Goal: Information Seeking & Learning: Learn about a topic

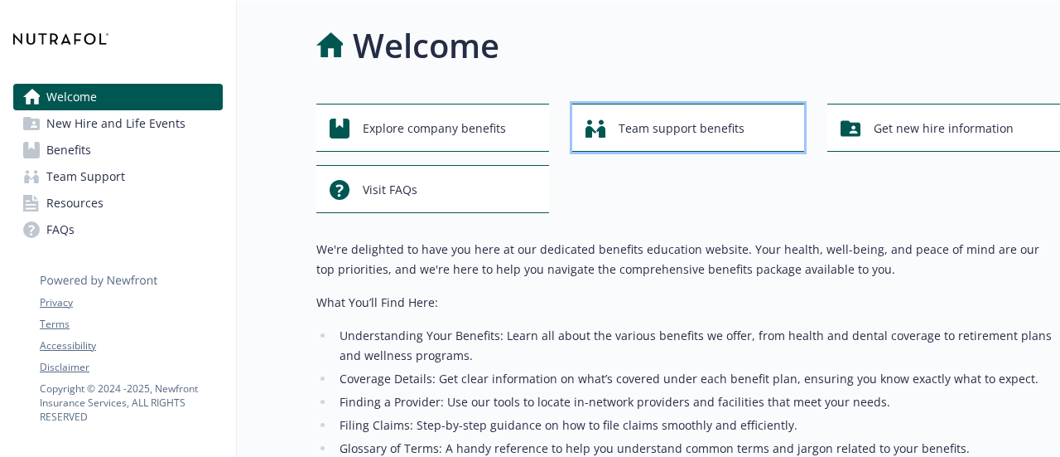
click at [661, 130] on span "Team support benefits" at bounding box center [682, 128] width 126 height 31
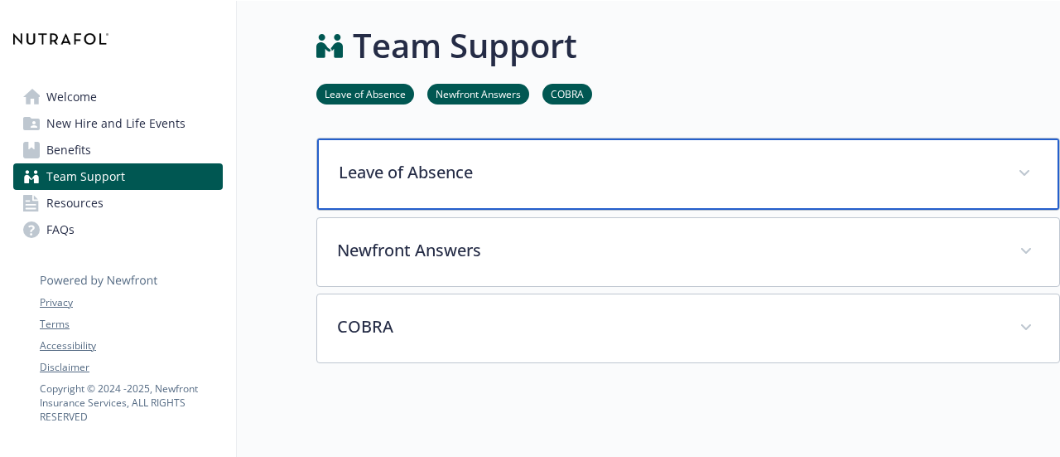
click at [504, 156] on div "Leave of Absence" at bounding box center [688, 173] width 742 height 71
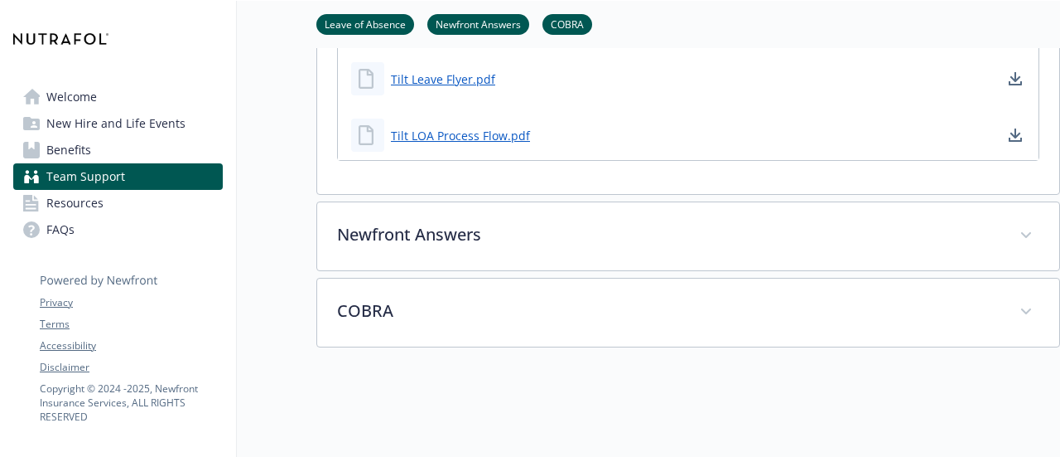
scroll to position [620, 0]
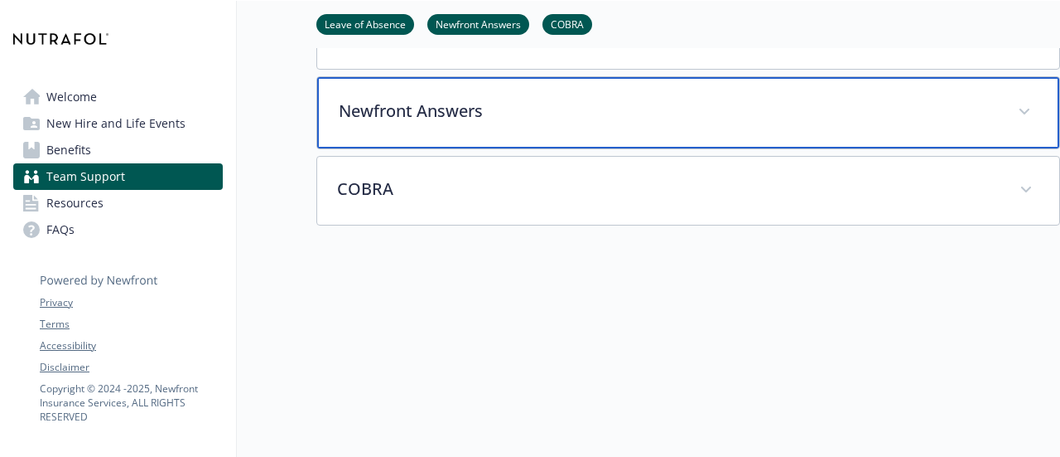
click at [400, 101] on p "Newfront Answers" at bounding box center [668, 111] width 659 height 25
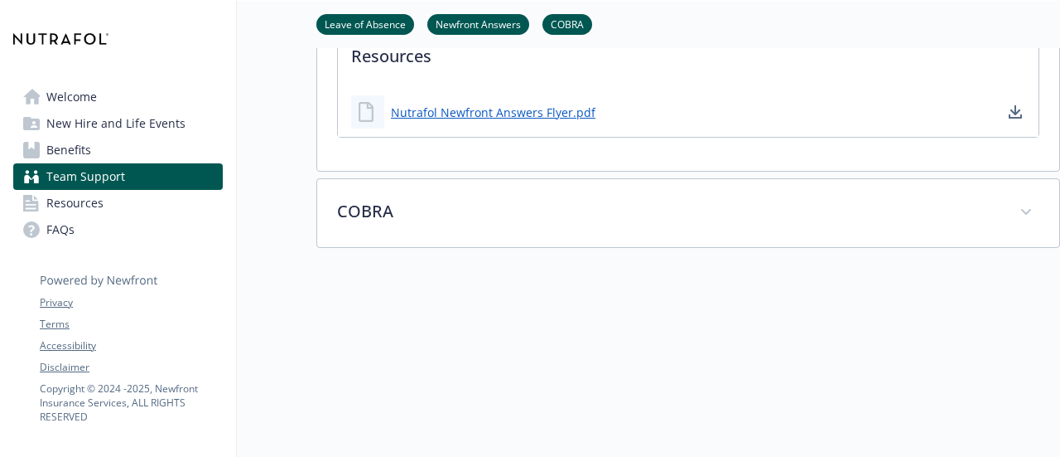
scroll to position [1220, 0]
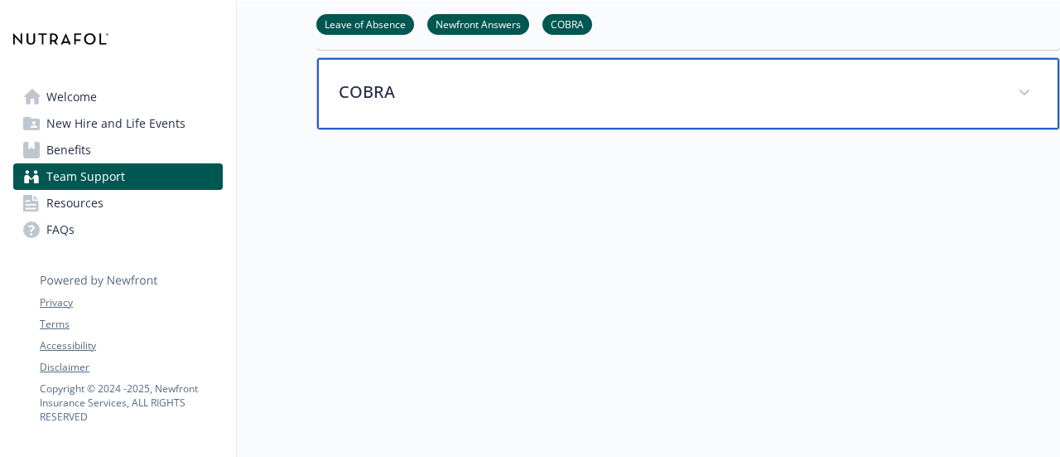
click at [396, 91] on p "COBRA" at bounding box center [668, 92] width 659 height 25
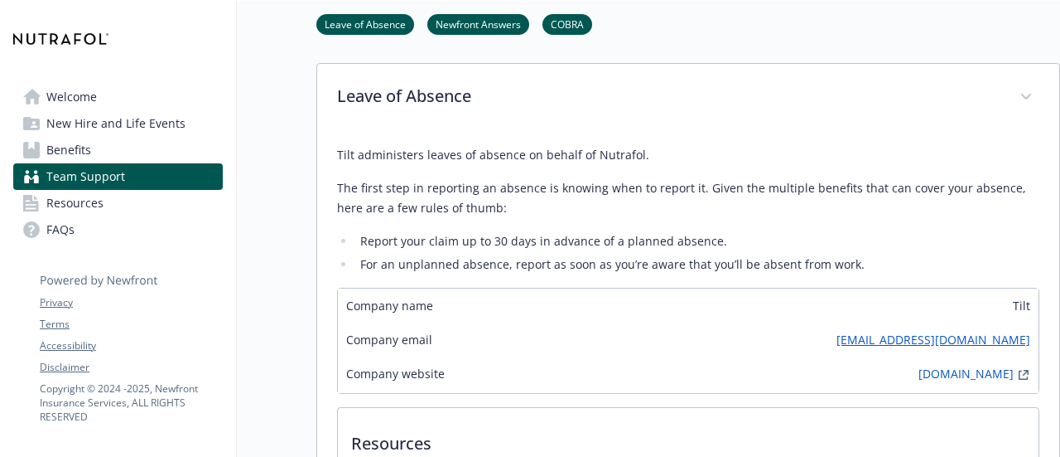
scroll to position [75, 0]
click at [71, 115] on span "New Hire and Life Events" at bounding box center [115, 123] width 139 height 27
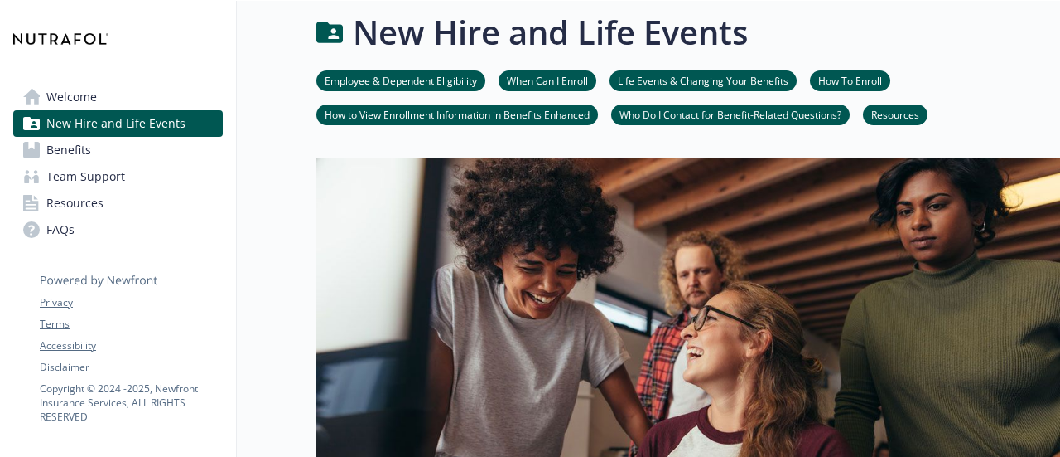
scroll to position [75, 0]
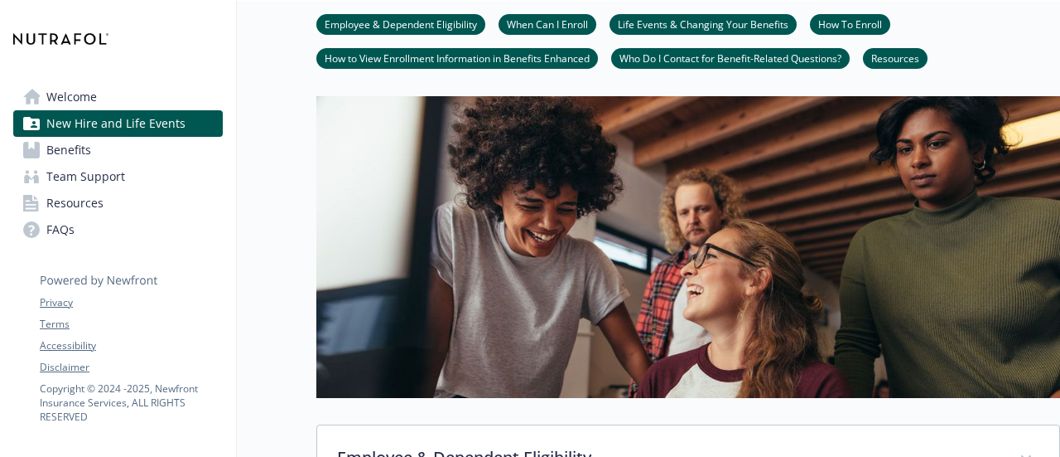
click at [652, 29] on link "Life Events & Changing Your Benefits" at bounding box center [703, 24] width 187 height 16
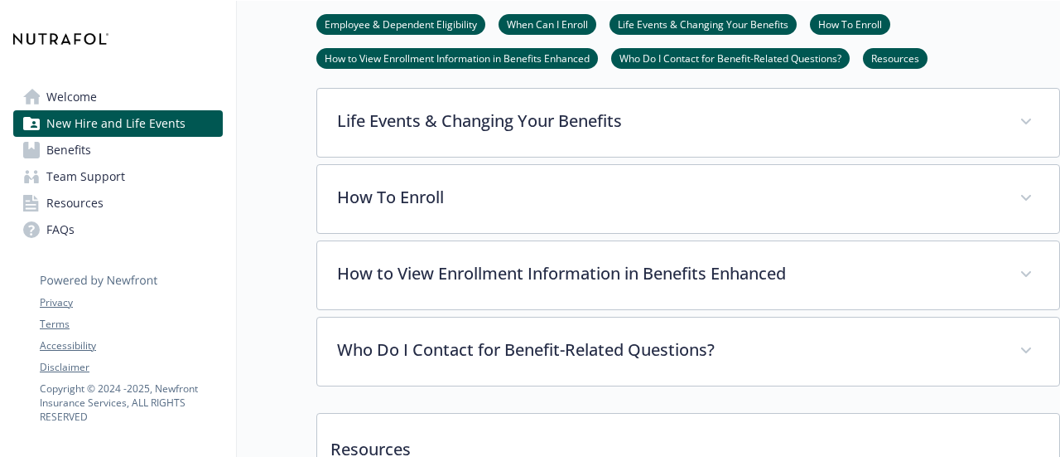
scroll to position [566, 12]
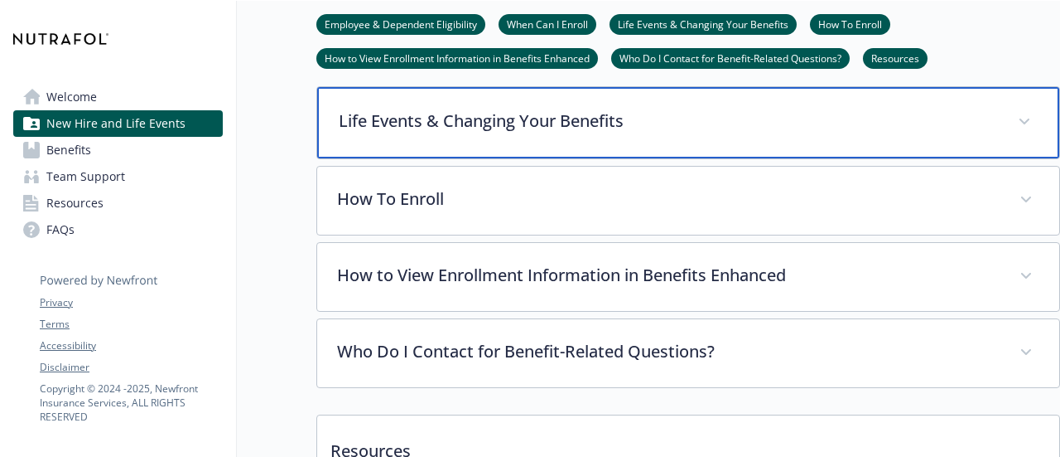
click at [439, 132] on div "Life Events & Changing Your Benefits" at bounding box center [688, 122] width 742 height 71
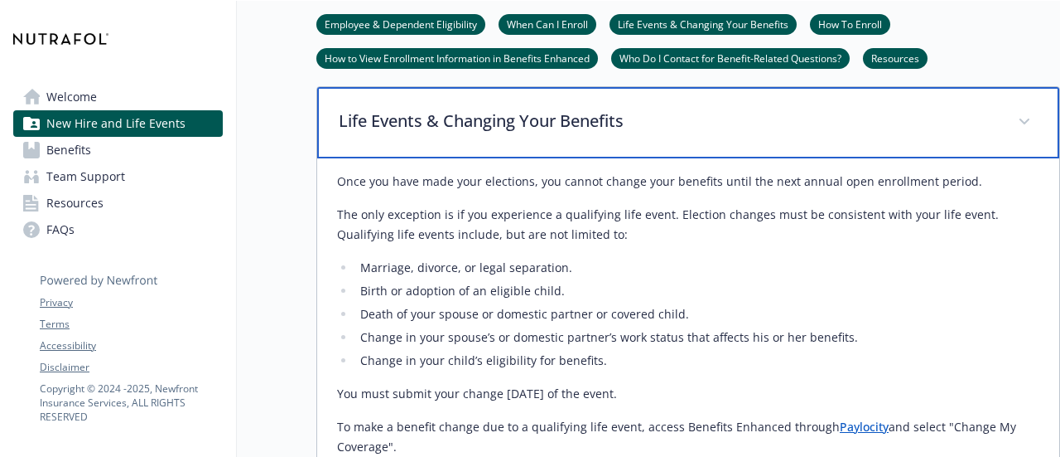
scroll to position [631, 12]
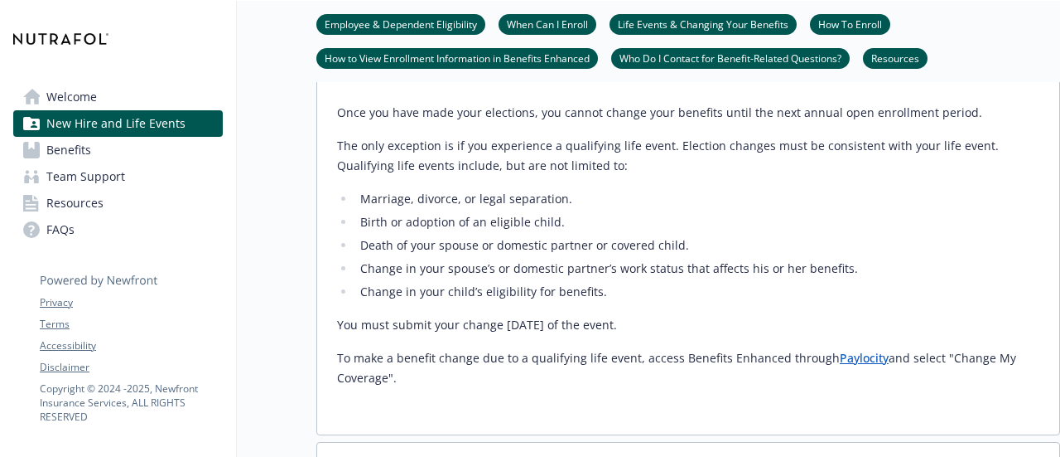
click at [63, 148] on span "Benefits" at bounding box center [68, 150] width 45 height 27
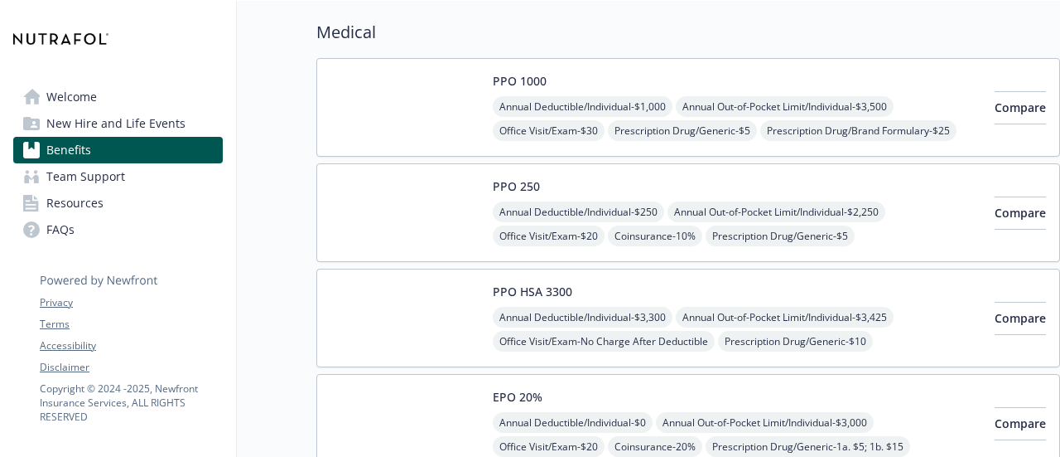
scroll to position [123, 12]
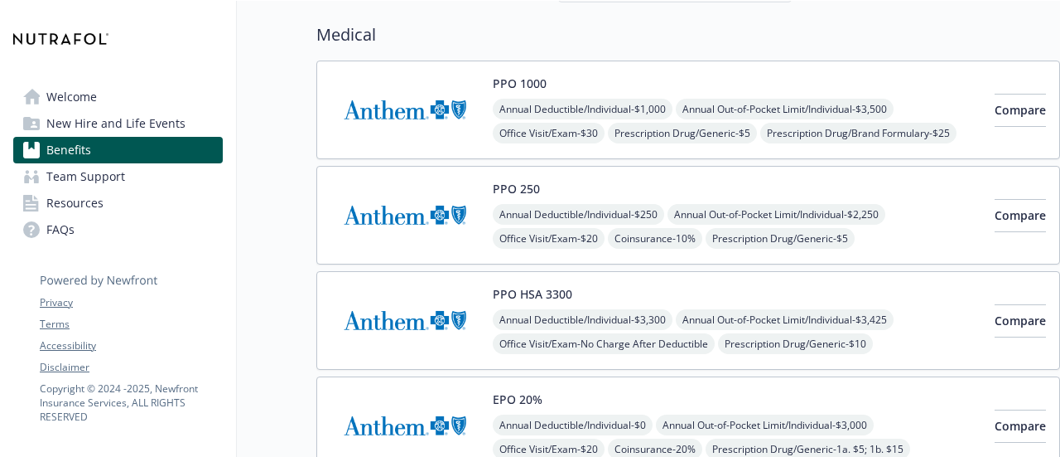
click at [429, 94] on img at bounding box center [405, 110] width 149 height 70
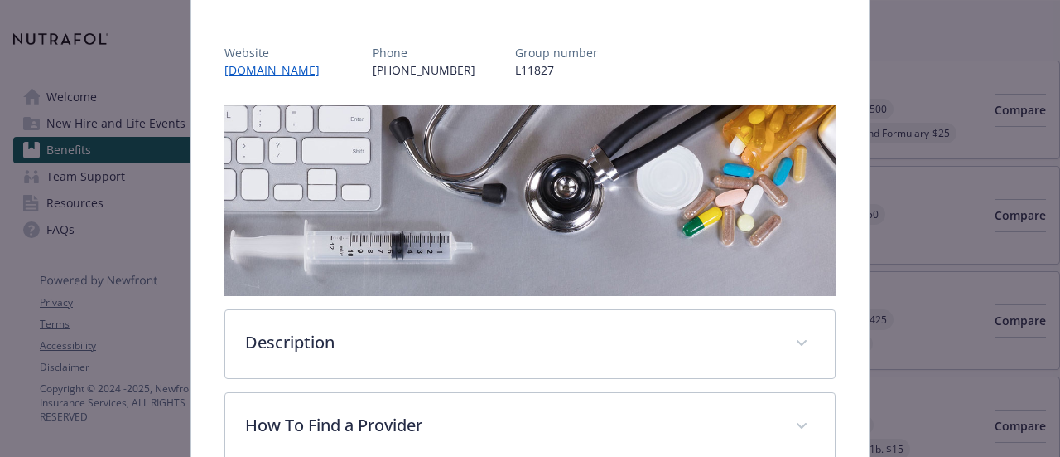
scroll to position [176, 0]
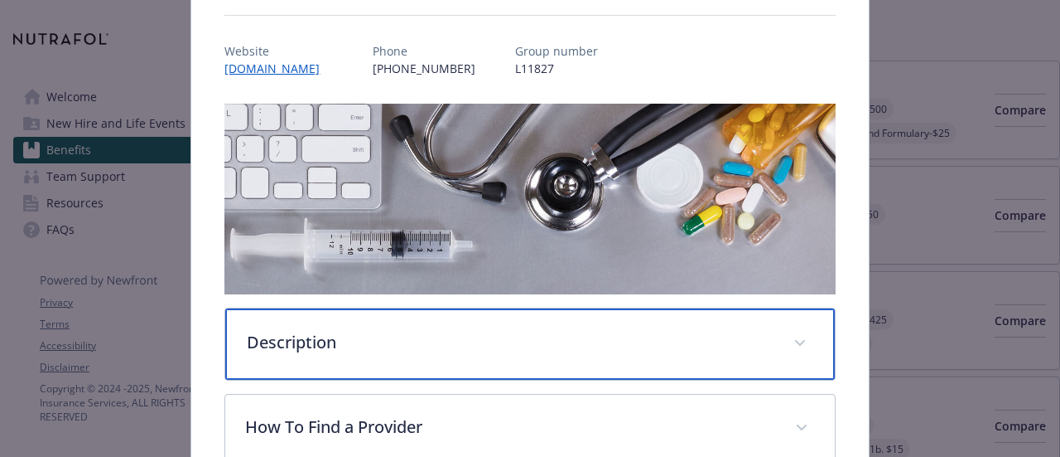
click at [272, 344] on p "Description" at bounding box center [510, 342] width 526 height 25
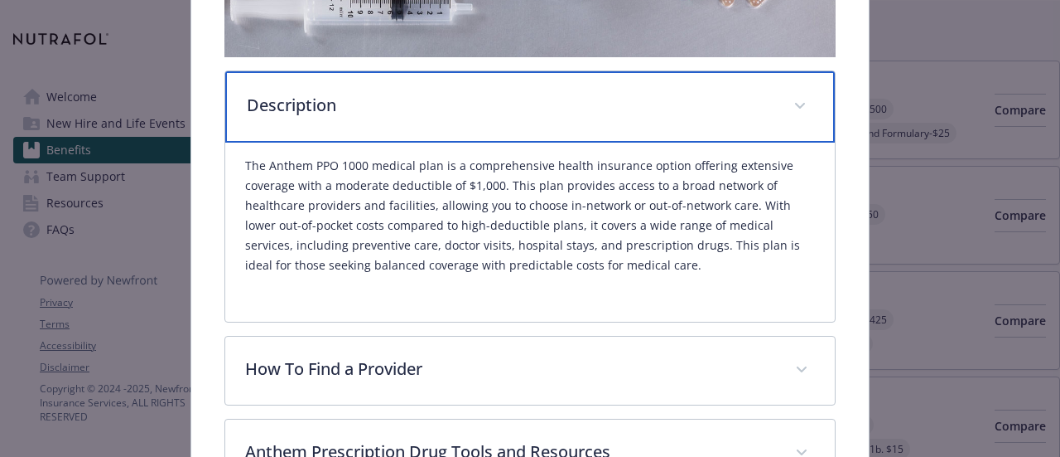
scroll to position [447, 0]
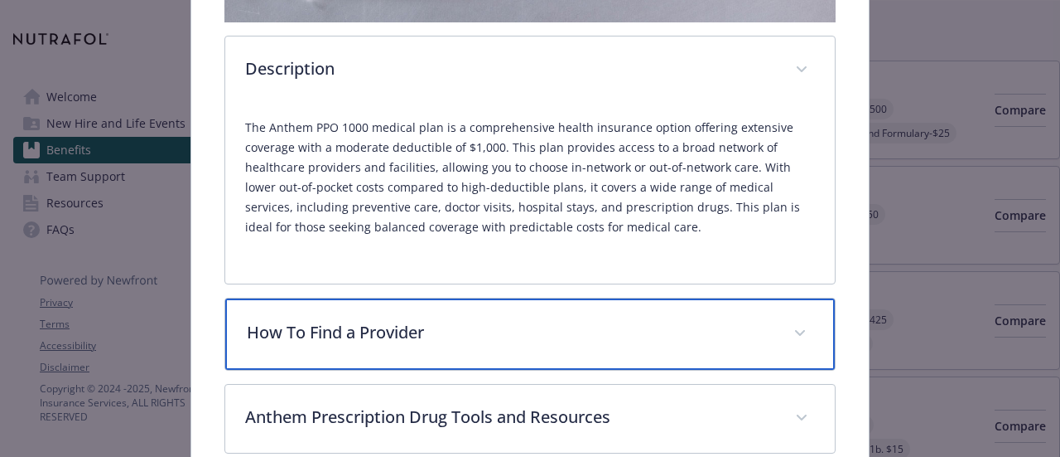
click at [272, 344] on div "How To Find a Provider" at bounding box center [529, 333] width 609 height 71
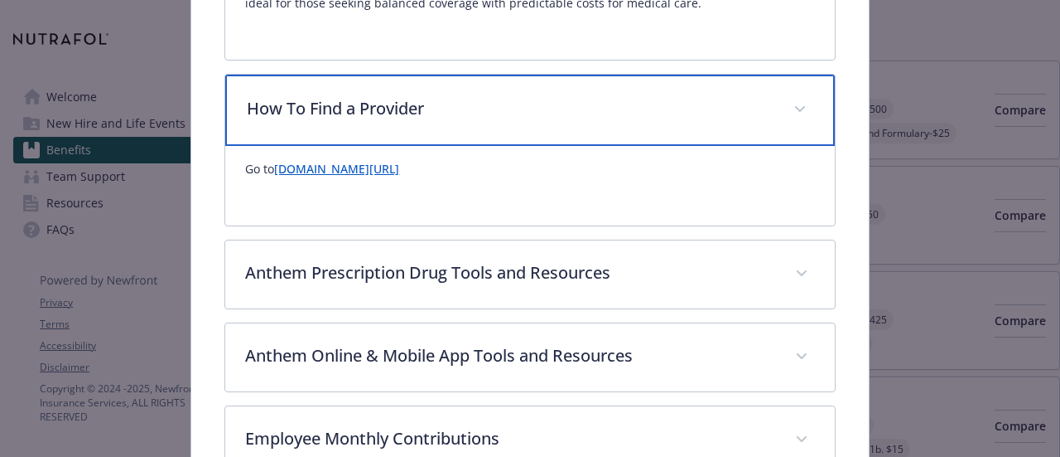
scroll to position [672, 0]
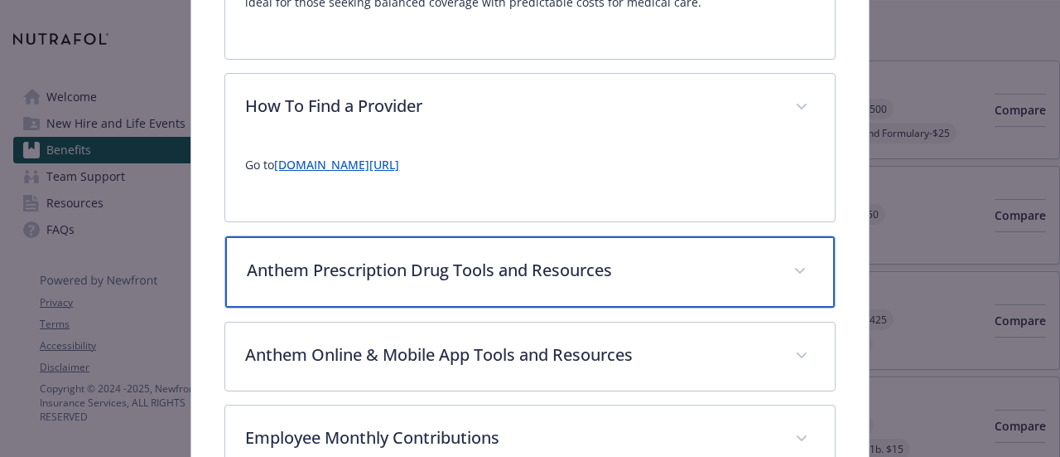
click at [391, 273] on p "Anthem Prescription Drug Tools and Resources" at bounding box center [510, 270] width 526 height 25
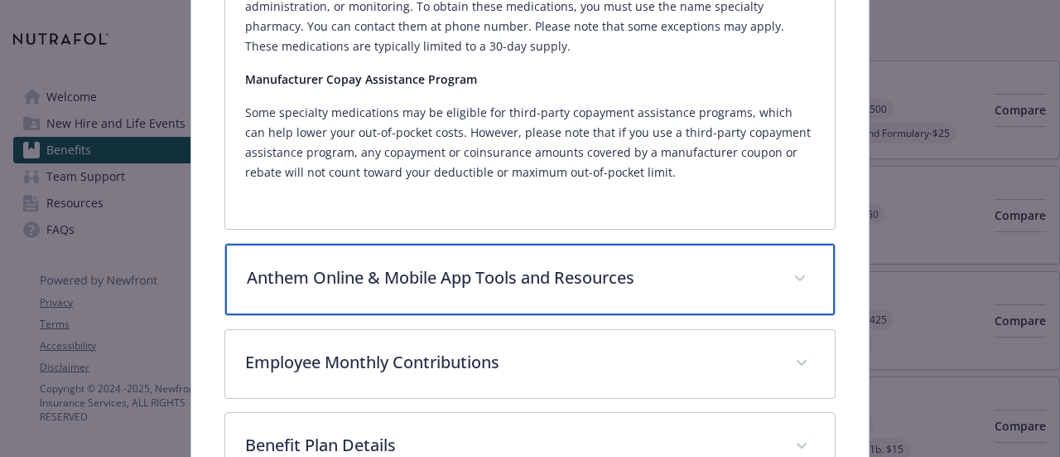
click at [391, 273] on div "Anthem Online & Mobile App Tools and Resources" at bounding box center [529, 279] width 609 height 71
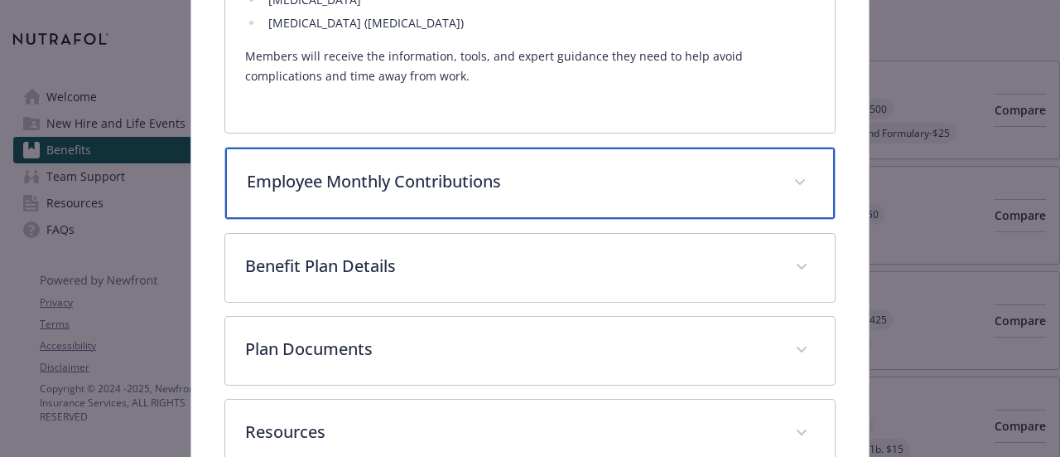
scroll to position [2848, 0]
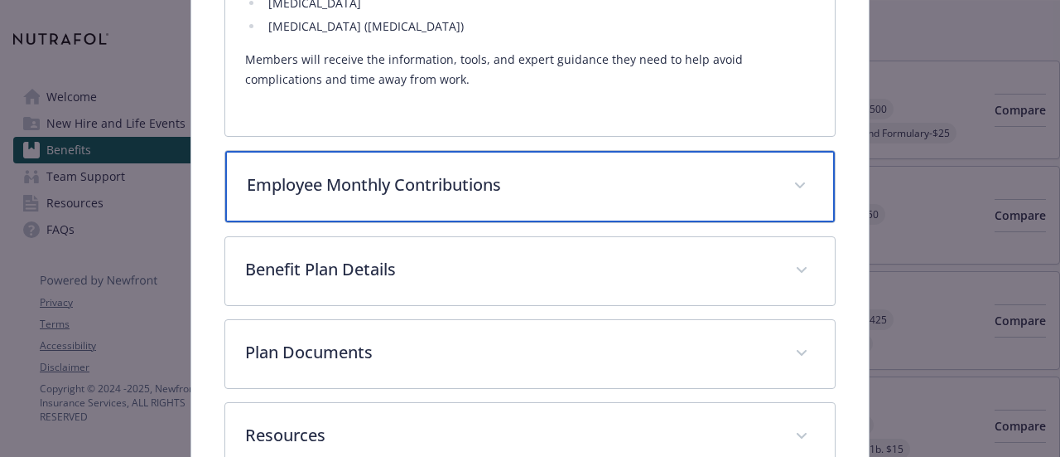
click at [378, 172] on p "Employee Monthly Contributions" at bounding box center [510, 184] width 526 height 25
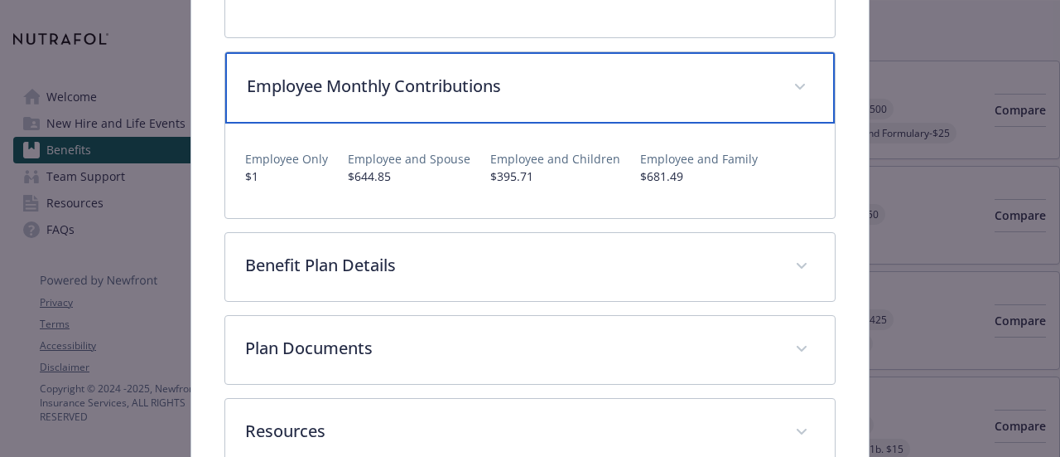
scroll to position [2955, 0]
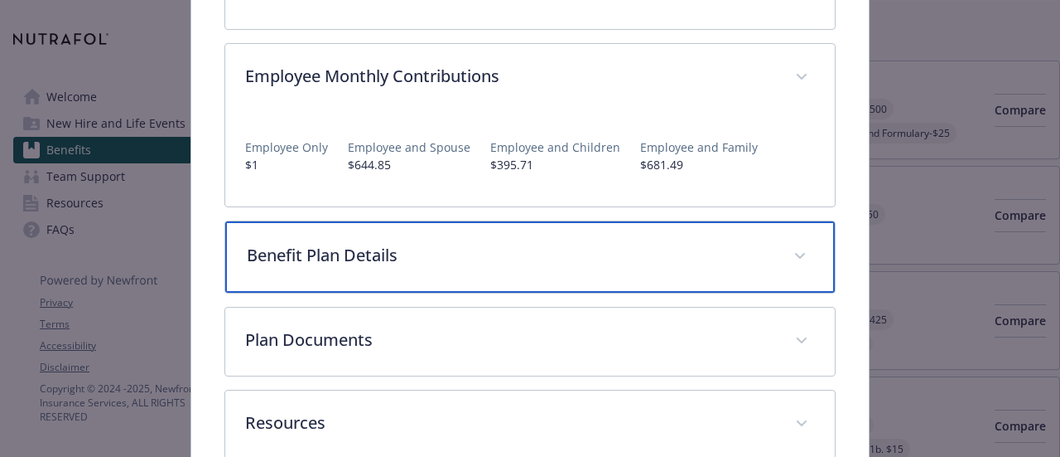
click at [369, 243] on p "Benefit Plan Details" at bounding box center [510, 255] width 526 height 25
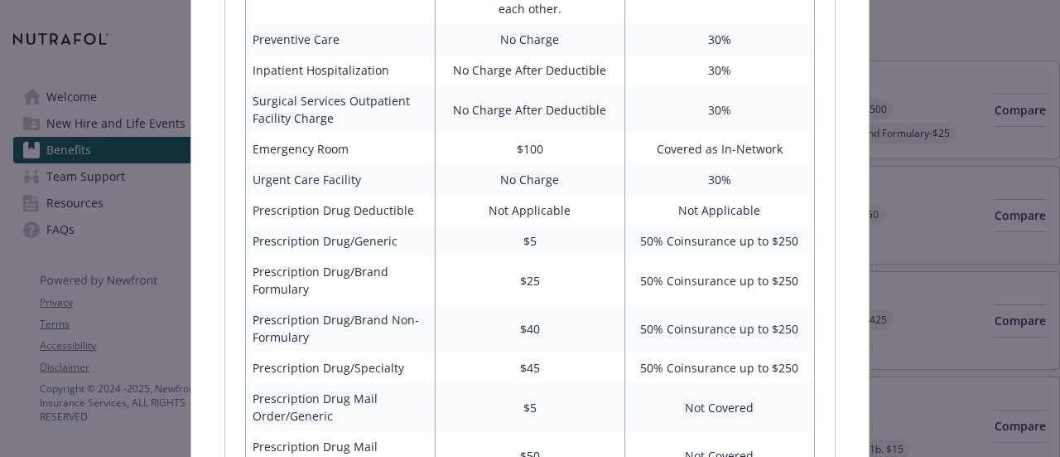
scroll to position [3589, 0]
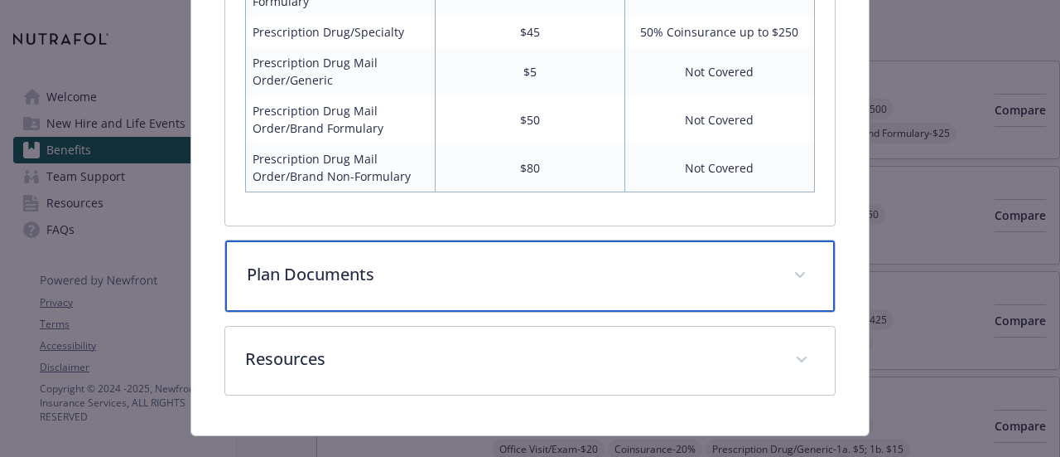
click at [278, 260] on div "Plan Documents" at bounding box center [529, 275] width 609 height 71
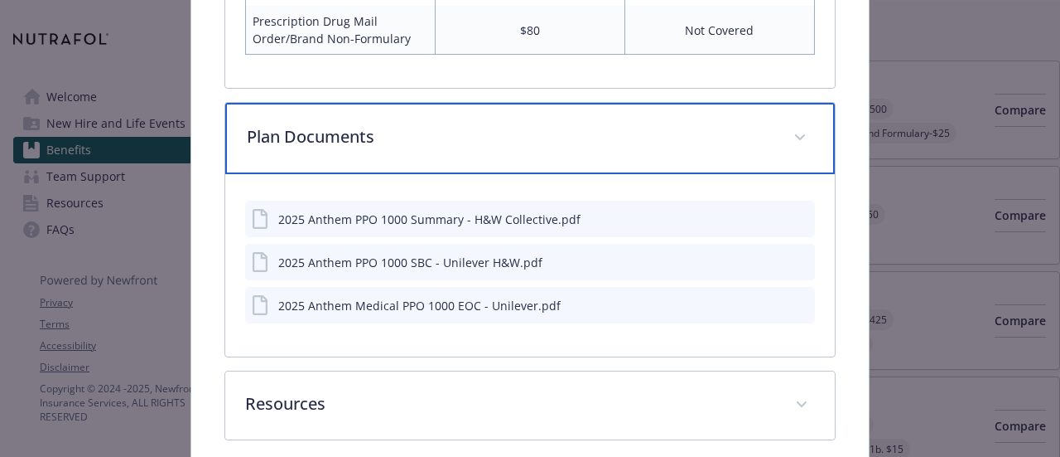
scroll to position [4060, 0]
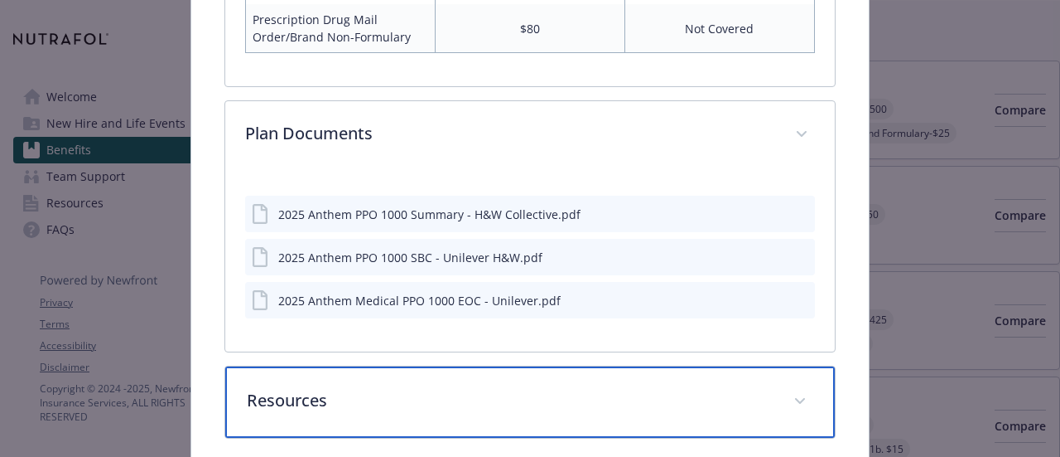
click at [258, 387] on div "Resources" at bounding box center [529, 401] width 609 height 71
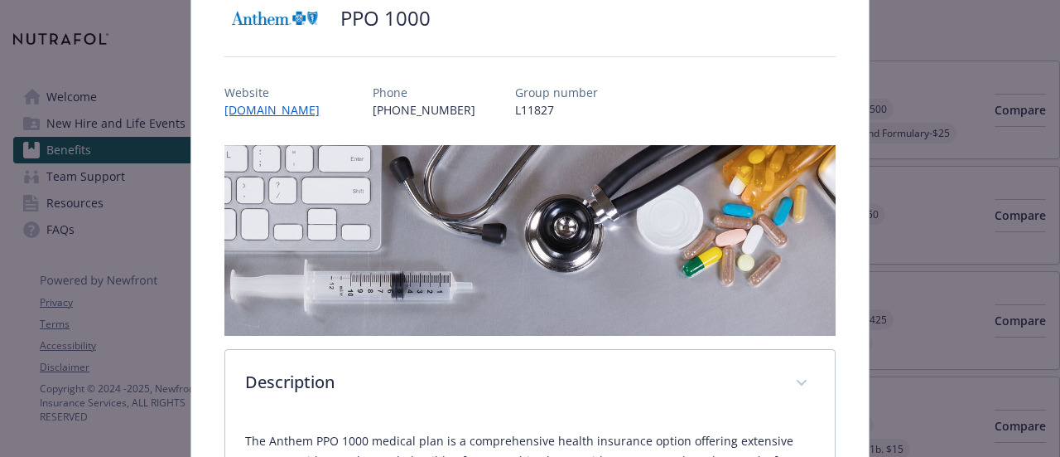
scroll to position [0, 0]
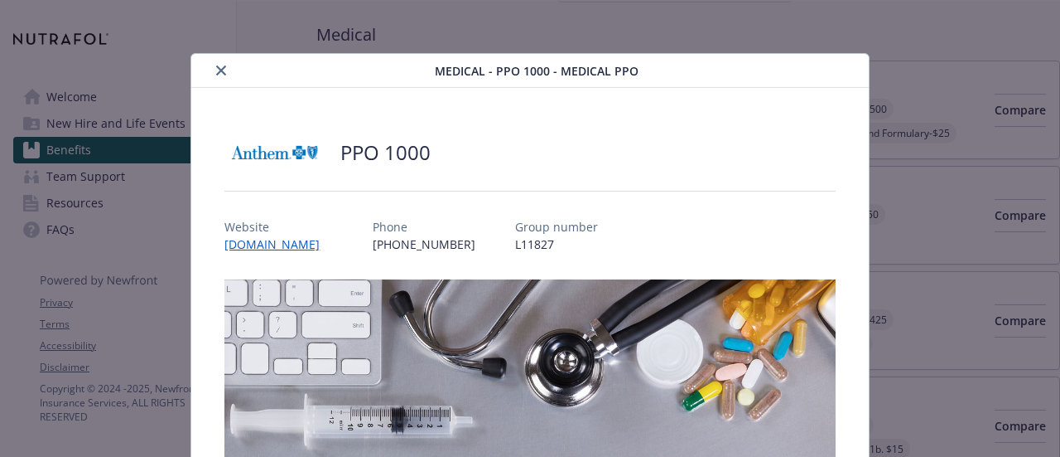
click at [216, 71] on icon "close" at bounding box center [221, 70] width 10 height 10
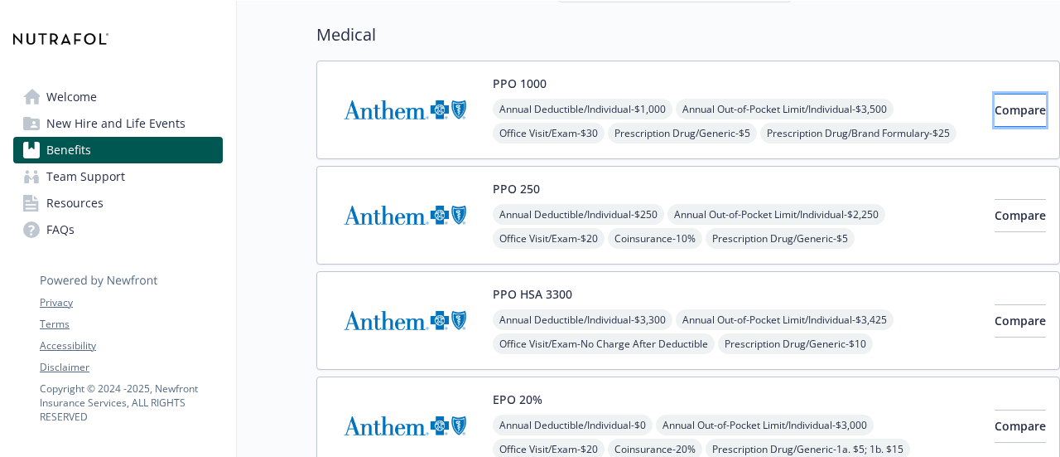
click at [995, 113] on span "Compare" at bounding box center [1020, 110] width 51 height 16
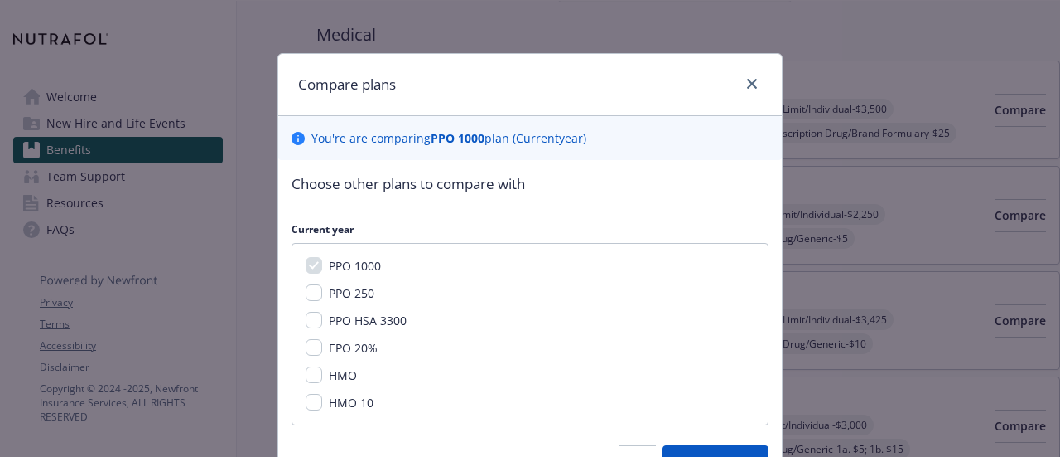
scroll to position [53, 0]
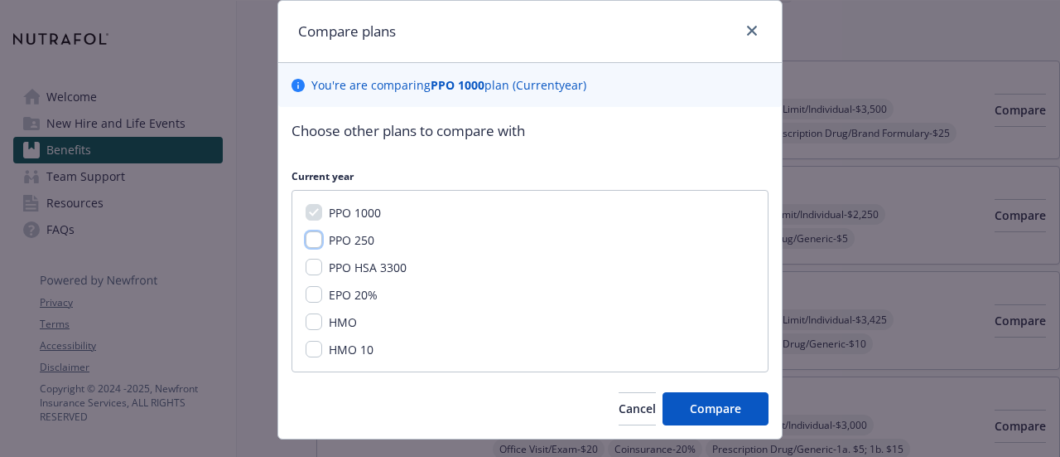
click at [310, 233] on input "PPO 250" at bounding box center [314, 239] width 17 height 17
checkbox input "true"
click at [722, 408] on span "Compare" at bounding box center [715, 408] width 51 height 16
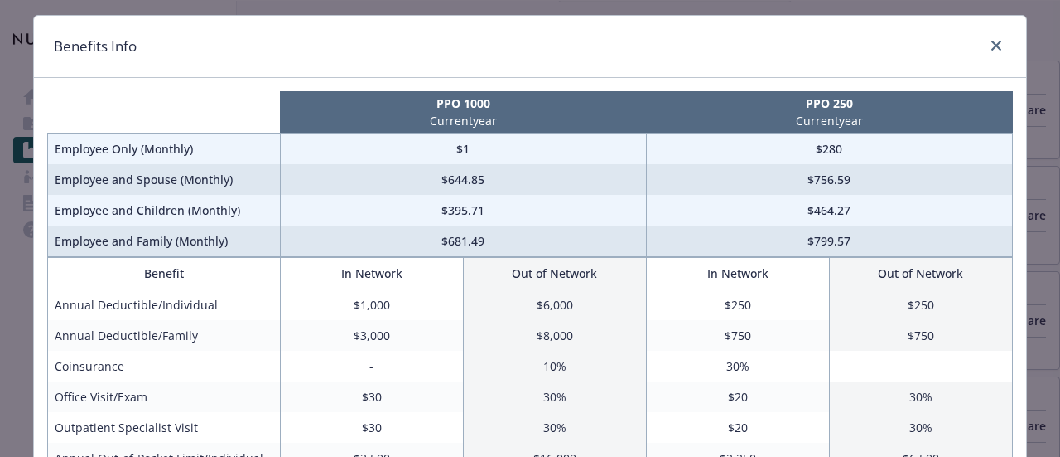
scroll to position [0, 0]
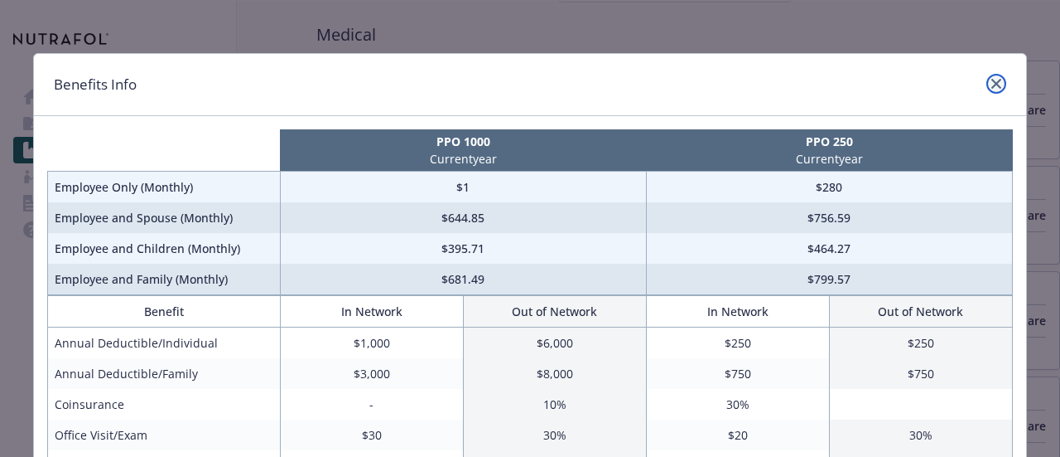
click at [993, 84] on icon "close" at bounding box center [997, 84] width 10 height 10
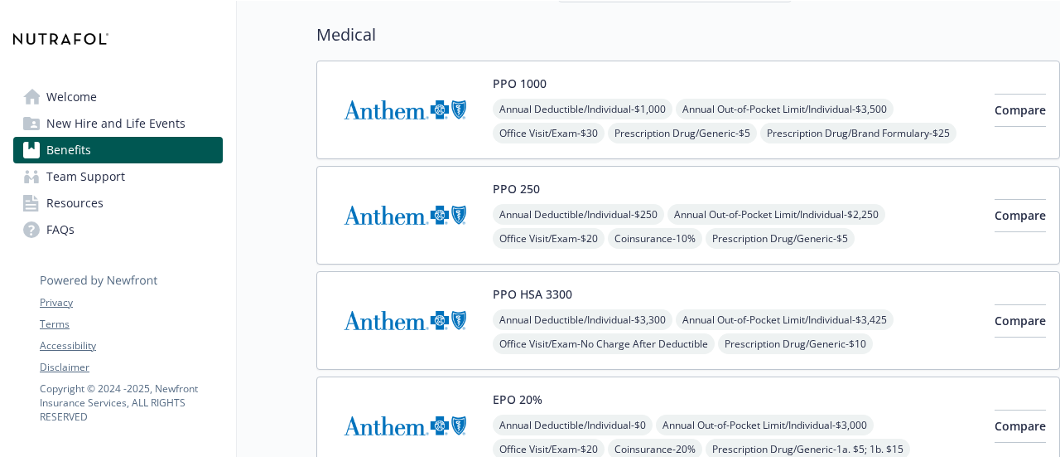
click at [381, 105] on img at bounding box center [405, 110] width 149 height 70
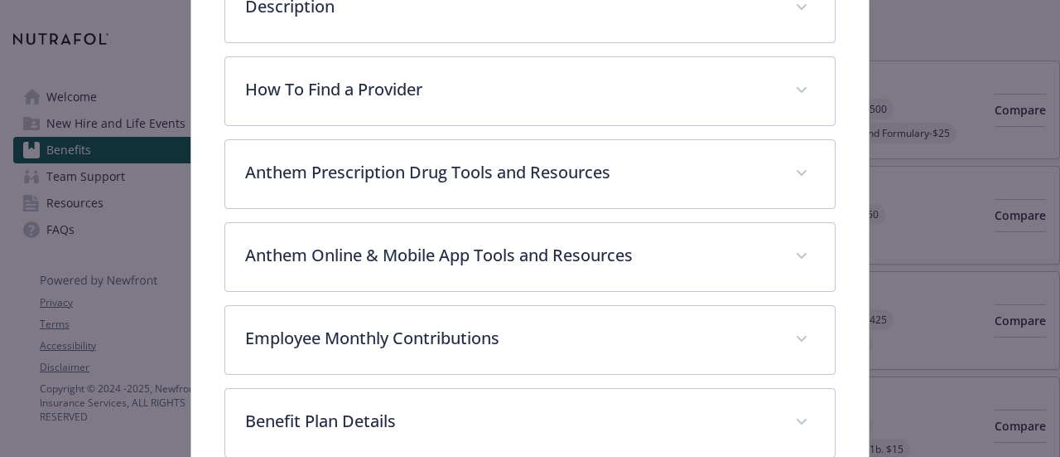
scroll to position [509, 0]
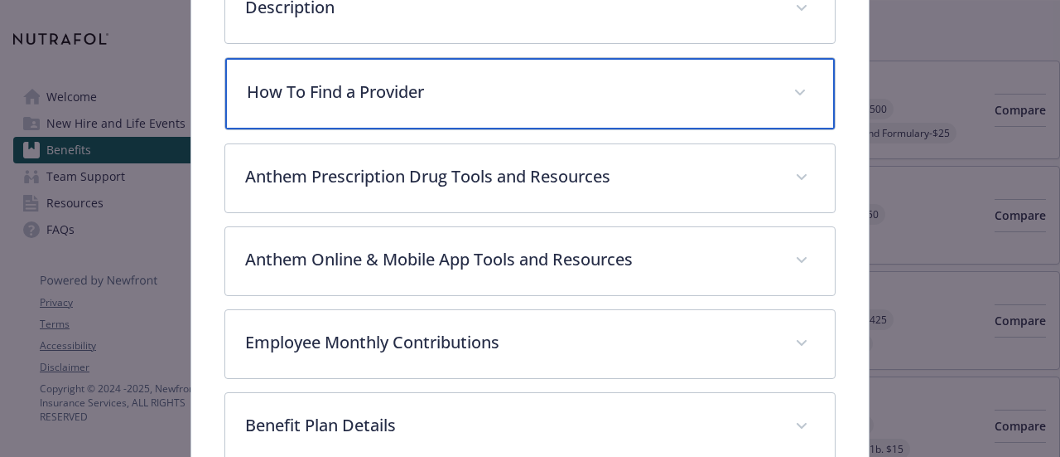
click at [363, 64] on div "How To Find a Provider" at bounding box center [529, 93] width 609 height 71
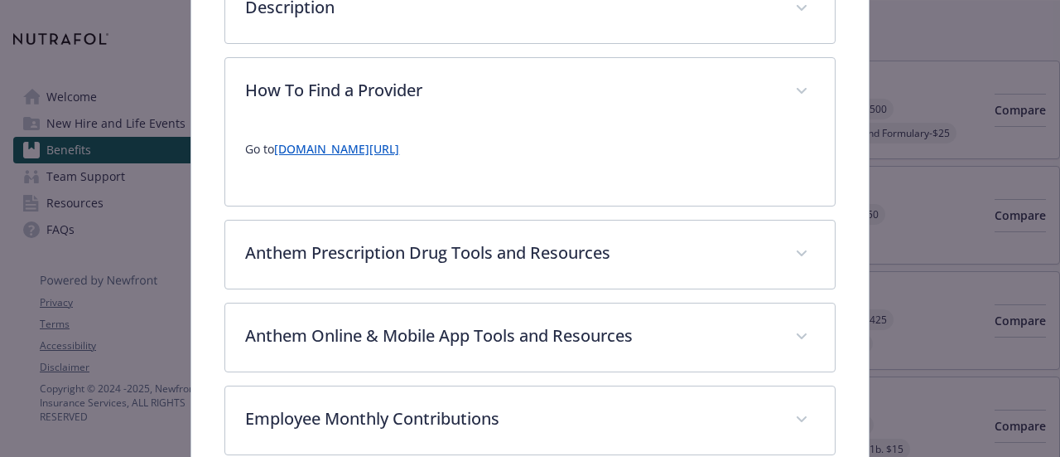
click at [328, 149] on link "[DOMAIN_NAME][URL]" at bounding box center [336, 149] width 125 height 16
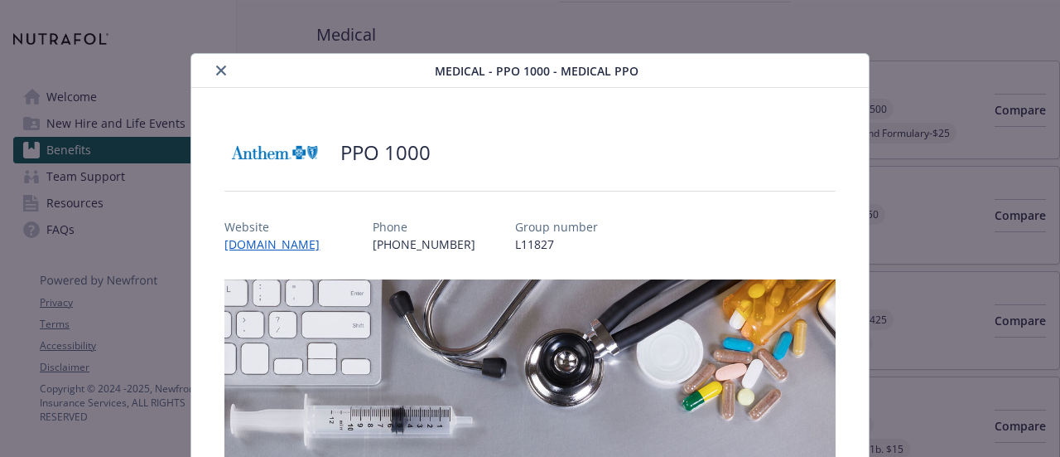
click at [216, 67] on icon "close" at bounding box center [221, 70] width 10 height 10
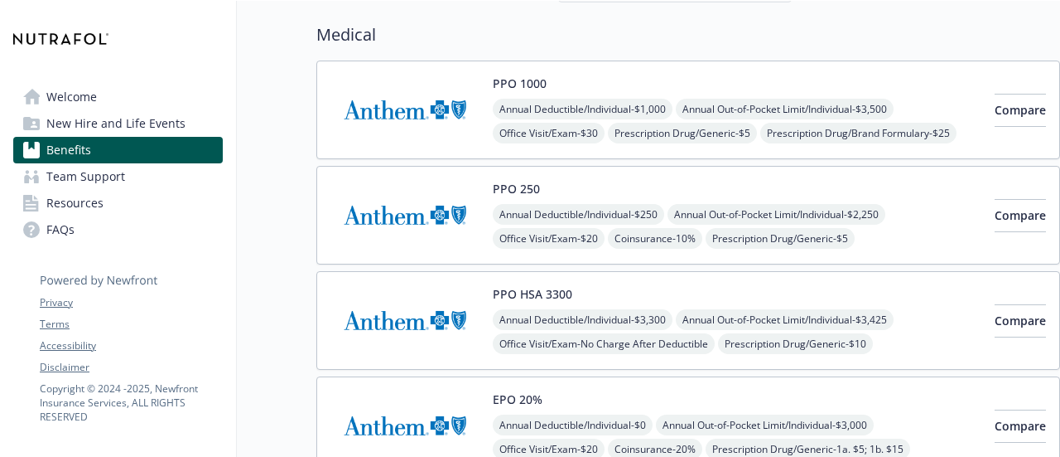
click at [995, 125] on div "Compare" at bounding box center [1020, 110] width 51 height 70
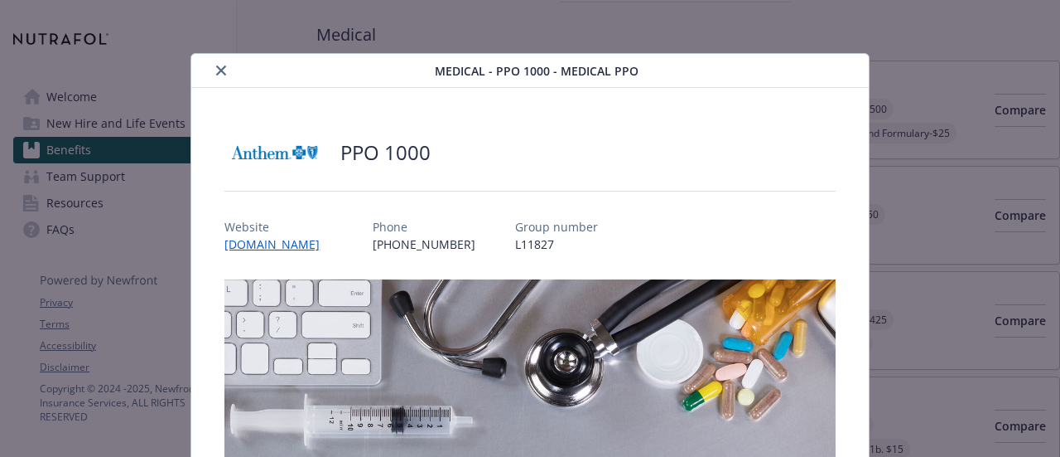
click at [218, 70] on icon "close" at bounding box center [221, 70] width 10 height 10
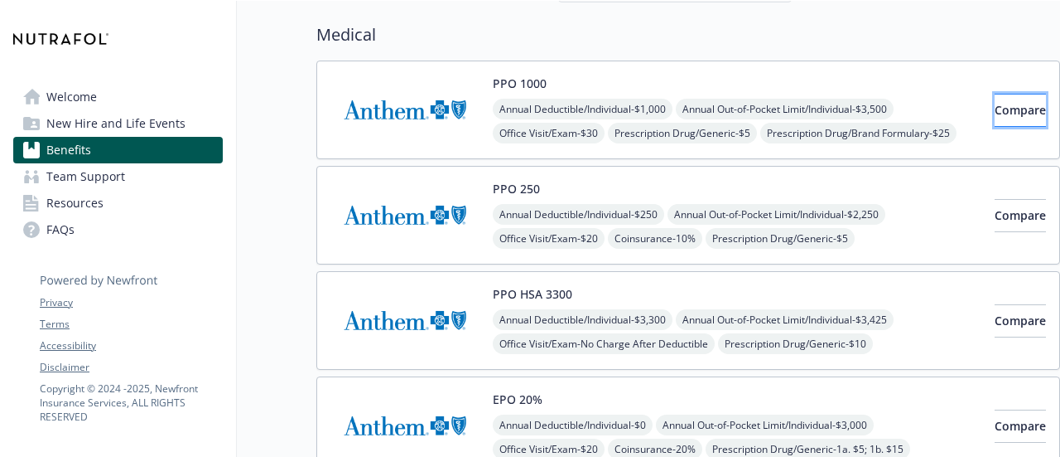
click at [995, 112] on span "Compare" at bounding box center [1020, 110] width 51 height 16
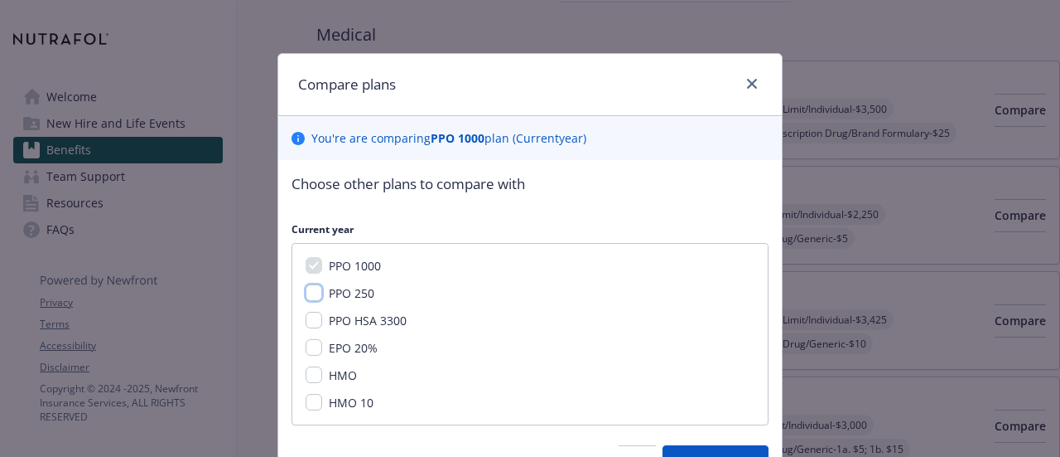
click at [312, 285] on input "PPO 250" at bounding box center [314, 292] width 17 height 17
checkbox input "true"
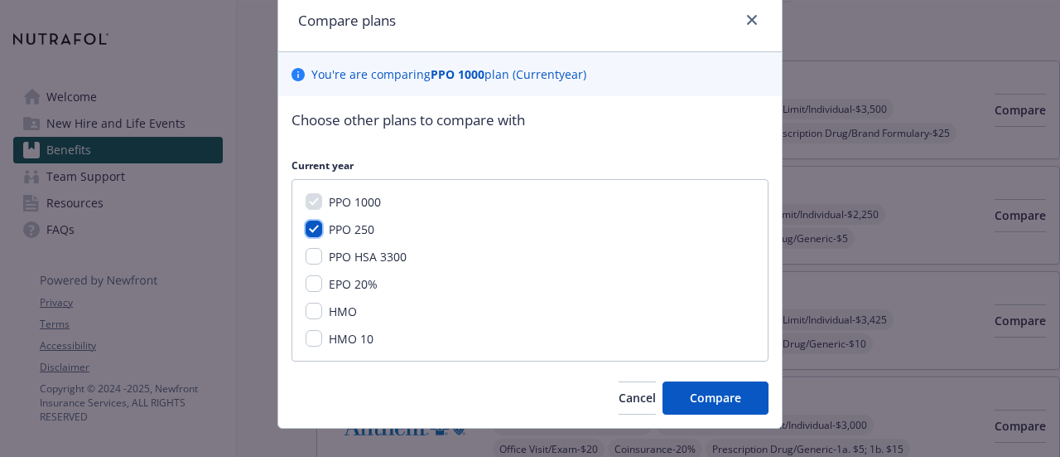
scroll to position [65, 0]
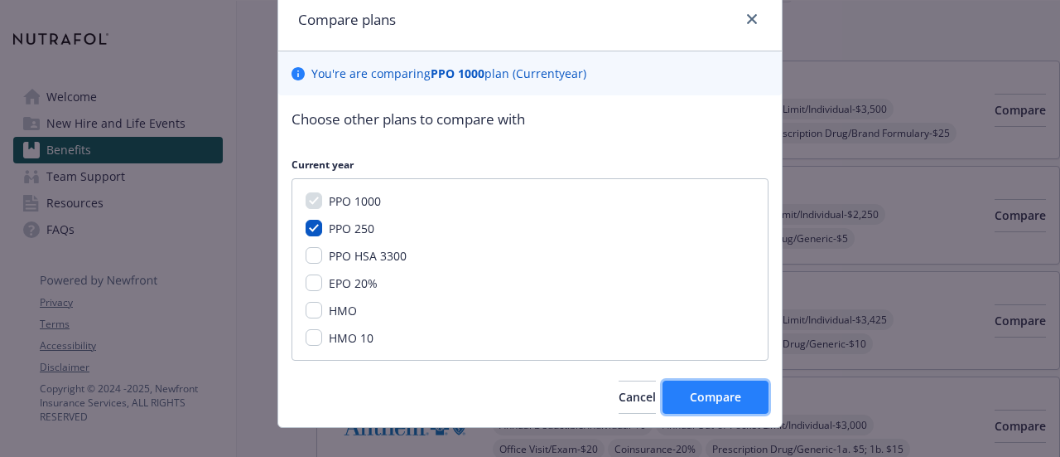
click at [713, 393] on span "Compare" at bounding box center [715, 397] width 51 height 16
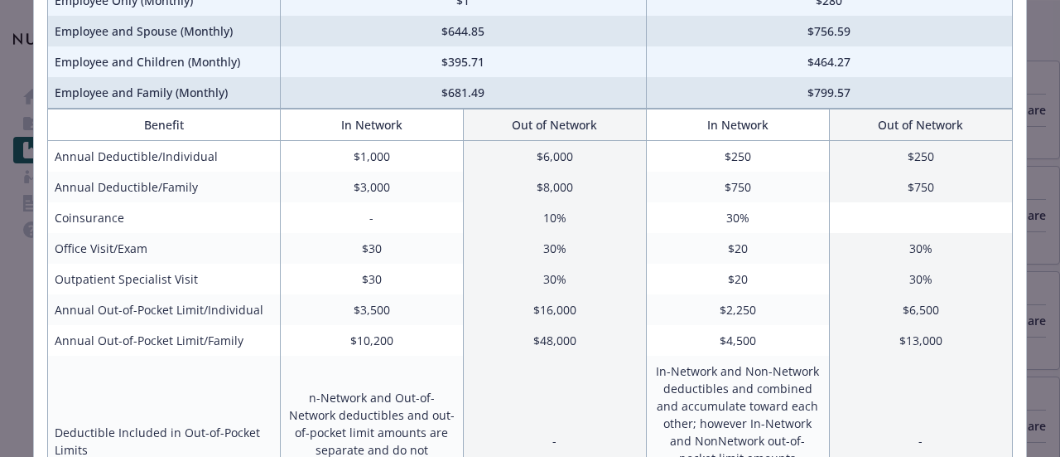
scroll to position [0, 0]
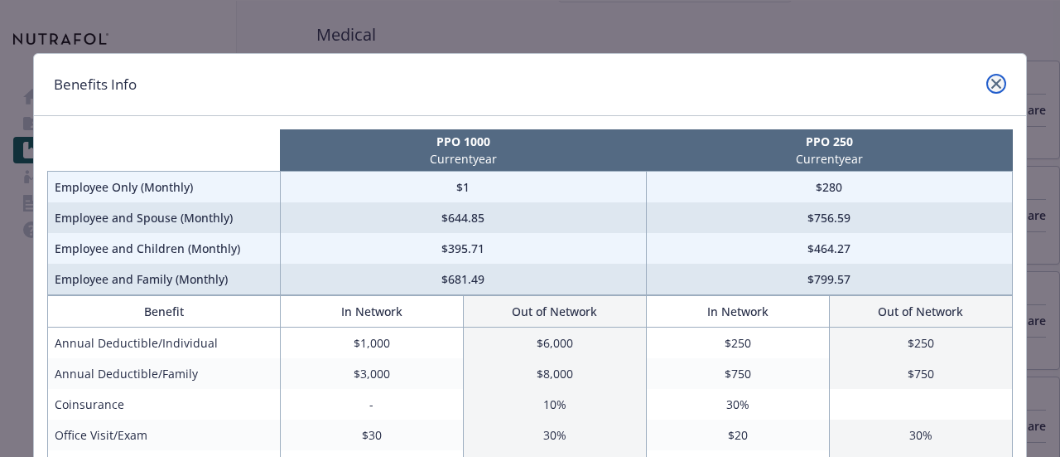
click at [993, 79] on icon "close" at bounding box center [997, 84] width 10 height 10
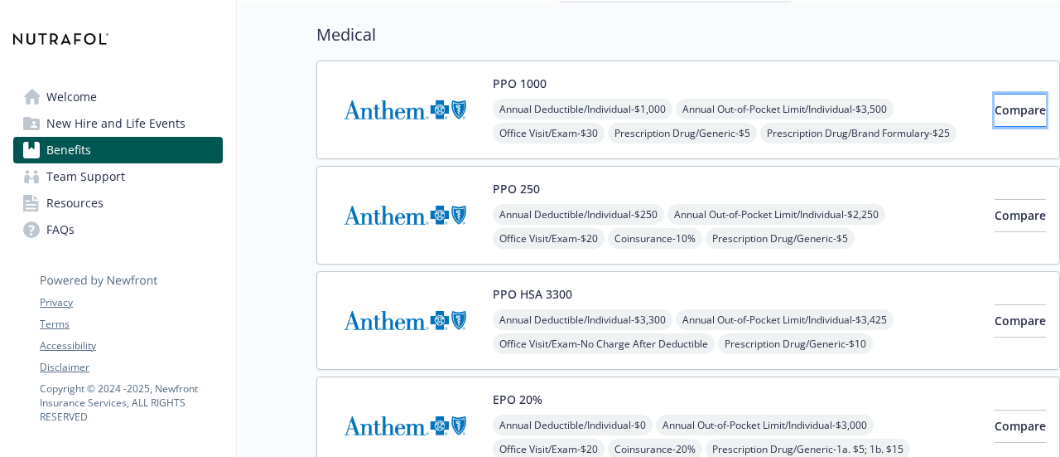
click at [995, 107] on span "Compare" at bounding box center [1020, 110] width 51 height 16
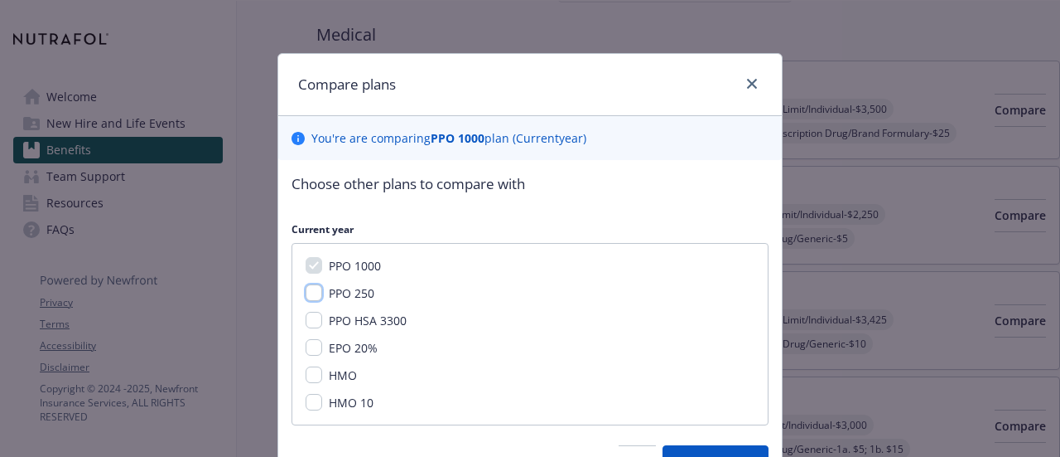
click at [310, 290] on input "PPO 250" at bounding box center [314, 292] width 17 height 17
checkbox input "true"
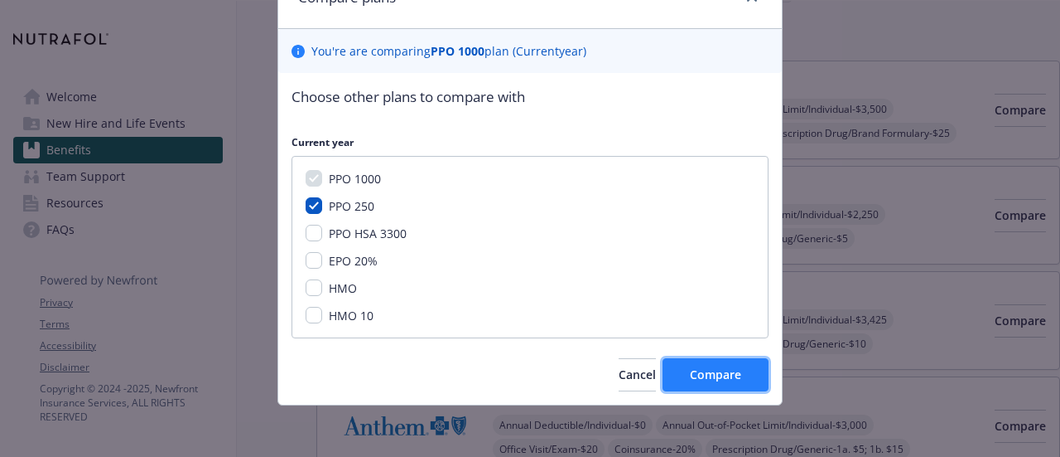
click at [720, 373] on span "Compare" at bounding box center [715, 374] width 51 height 16
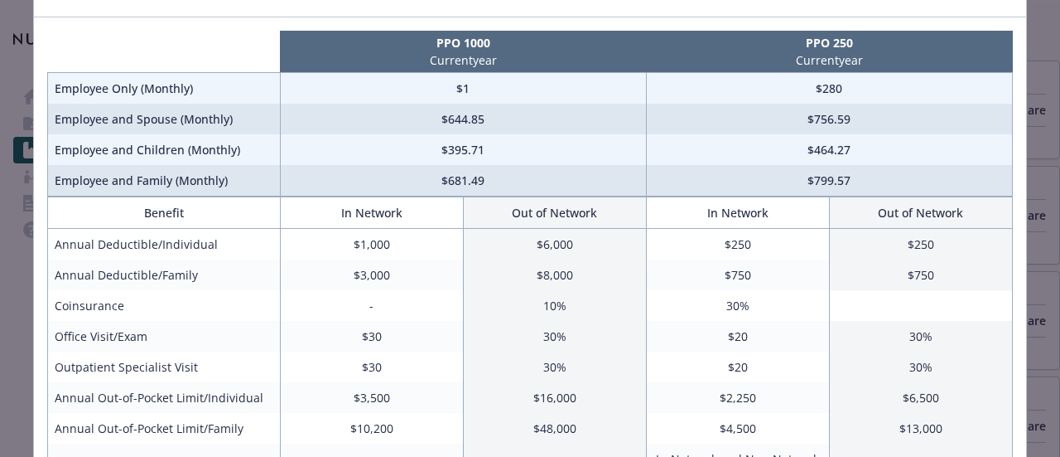
scroll to position [0, 0]
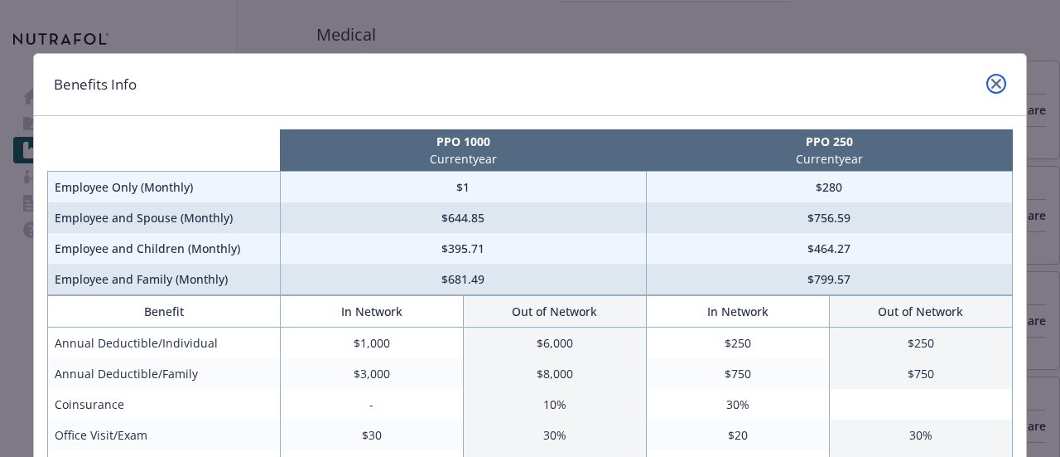
click at [992, 83] on icon "close" at bounding box center [997, 84] width 10 height 10
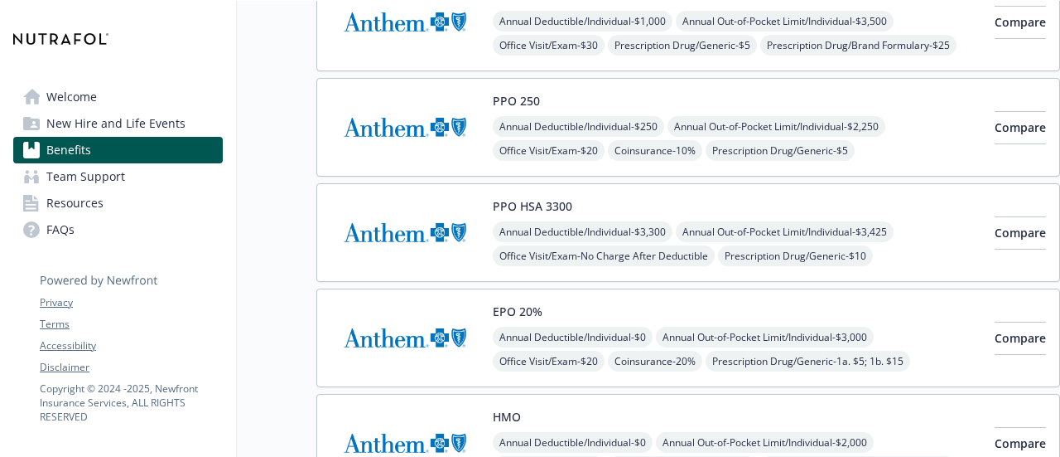
scroll to position [212, 0]
click at [404, 321] on img at bounding box center [405, 337] width 149 height 70
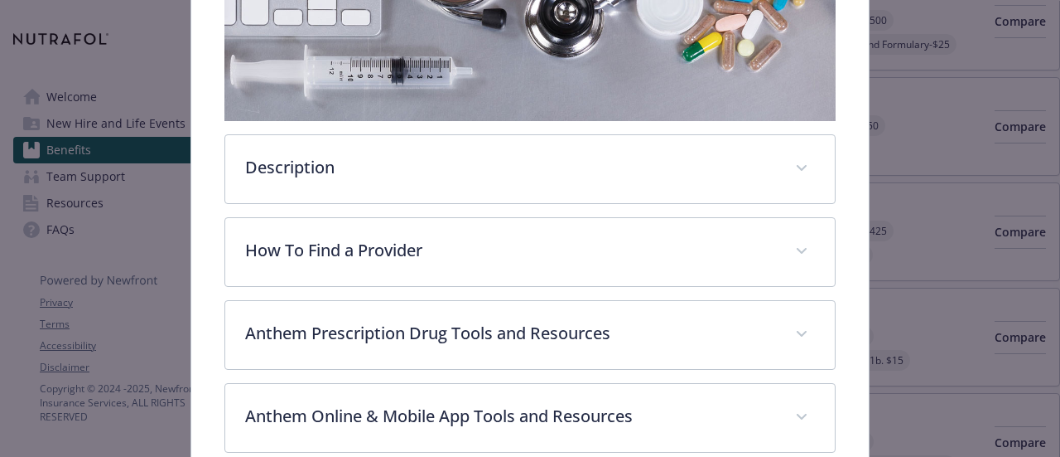
scroll to position [350, 0]
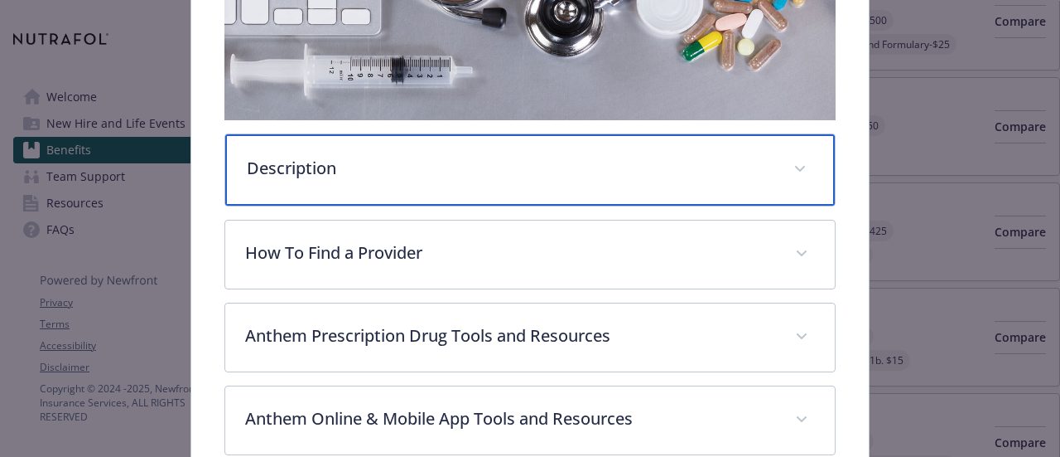
click at [375, 157] on p "Description" at bounding box center [510, 168] width 526 height 25
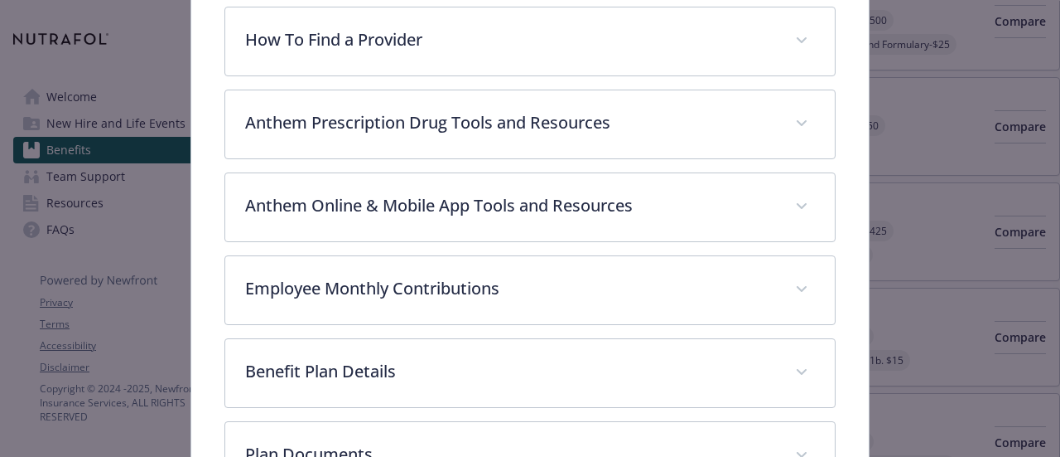
scroll to position [742, 0]
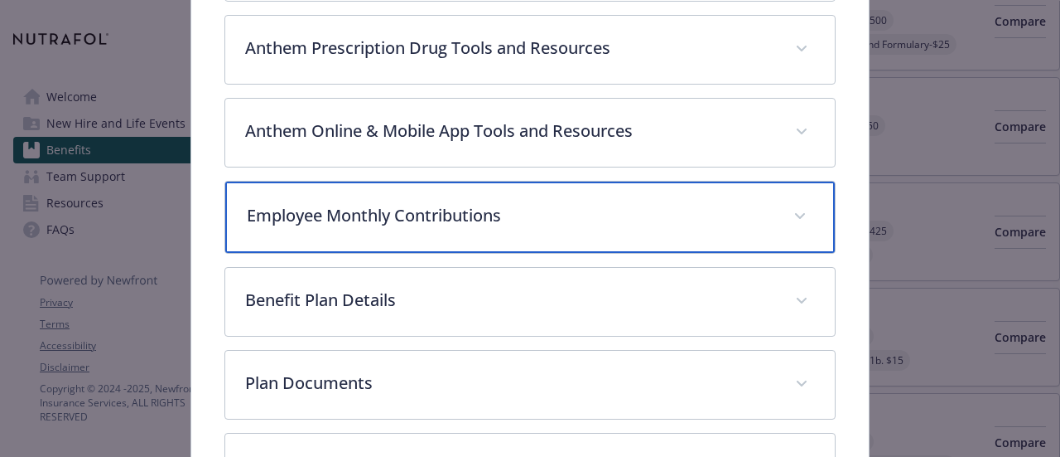
click at [358, 203] on p "Employee Monthly Contributions" at bounding box center [510, 215] width 526 height 25
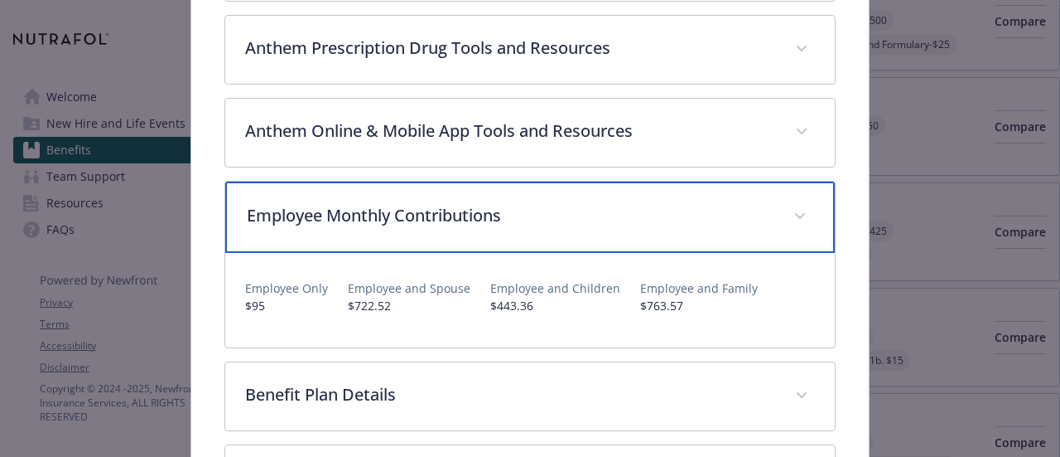
scroll to position [824, 0]
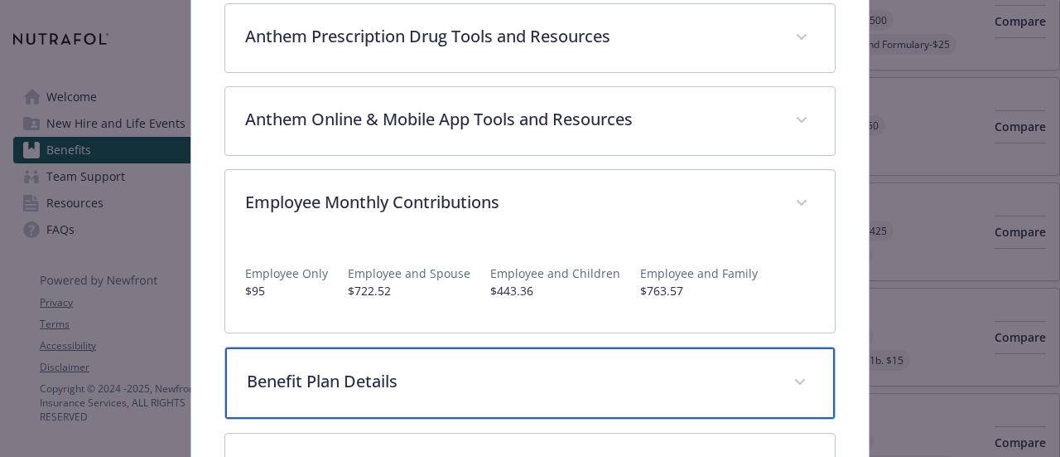
click at [330, 378] on p "Benefit Plan Details" at bounding box center [510, 381] width 526 height 25
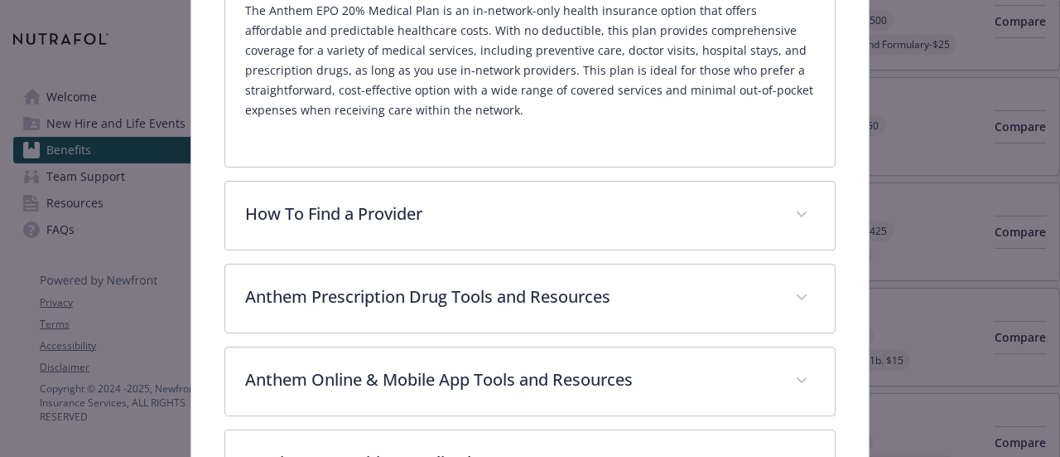
scroll to position [572, 0]
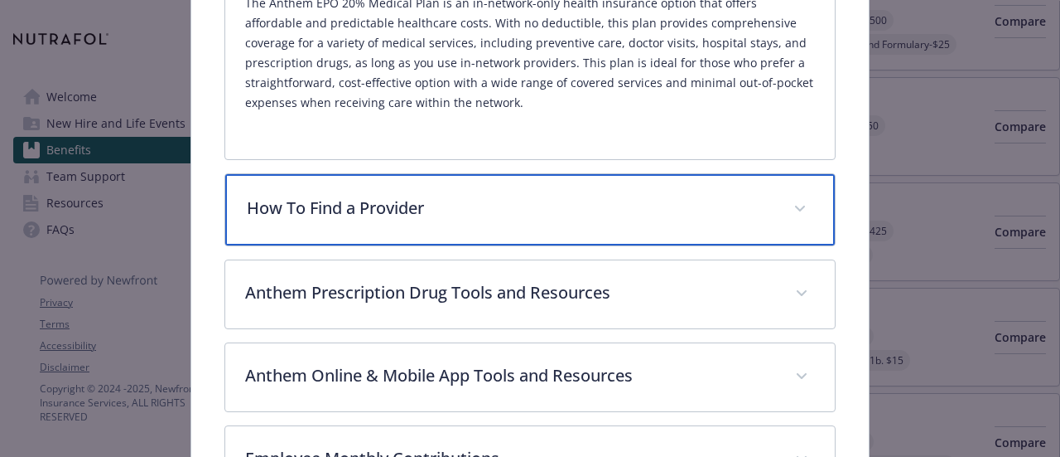
click at [566, 181] on div "How To Find a Provider" at bounding box center [529, 209] width 609 height 71
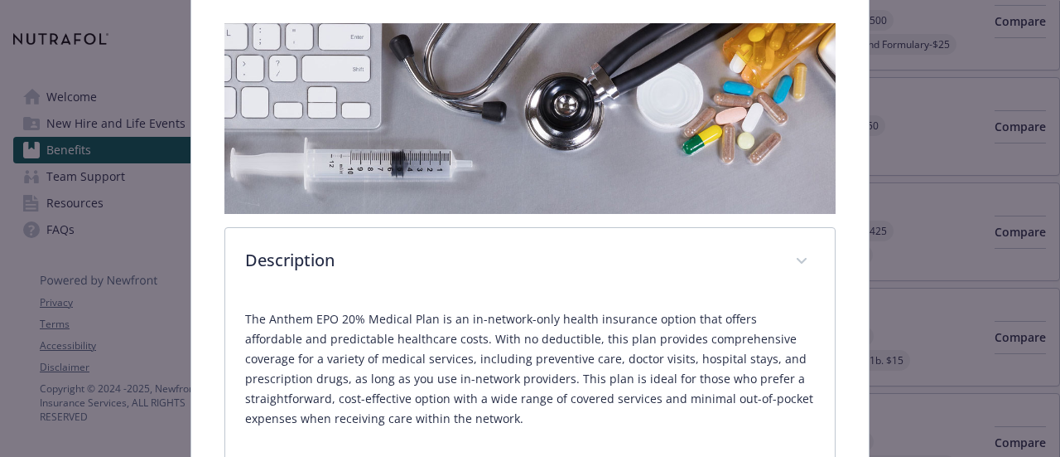
scroll to position [0, 0]
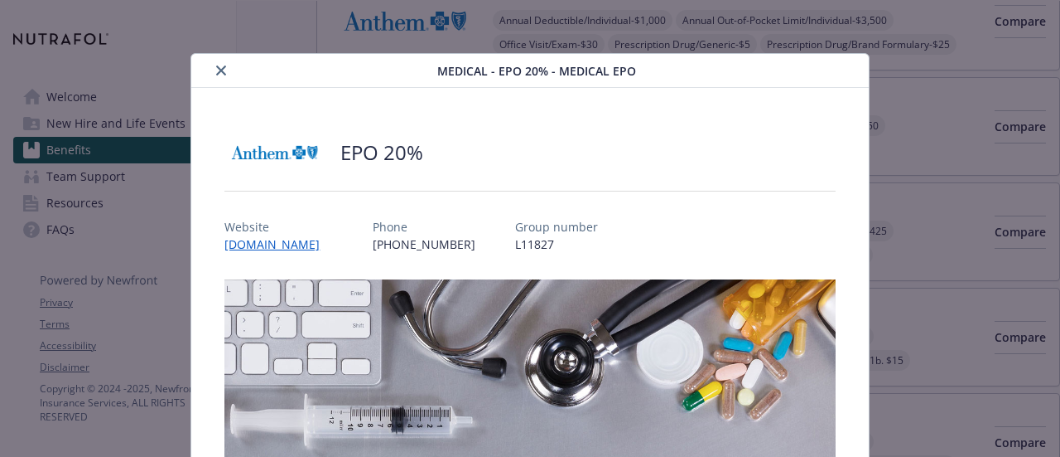
drag, startPoint x: 539, startPoint y: 242, endPoint x: 499, endPoint y: 248, distance: 40.2
drag, startPoint x: 499, startPoint y: 248, endPoint x: 494, endPoint y: 235, distance: 13.4
click at [515, 235] on p "L11827" at bounding box center [556, 243] width 83 height 17
drag, startPoint x: 537, startPoint y: 238, endPoint x: 492, endPoint y: 243, distance: 45.0
click at [492, 243] on div "Website [DOMAIN_NAME] Phone [PHONE_NUMBER] Group number L11827" at bounding box center [530, 229] width 611 height 48
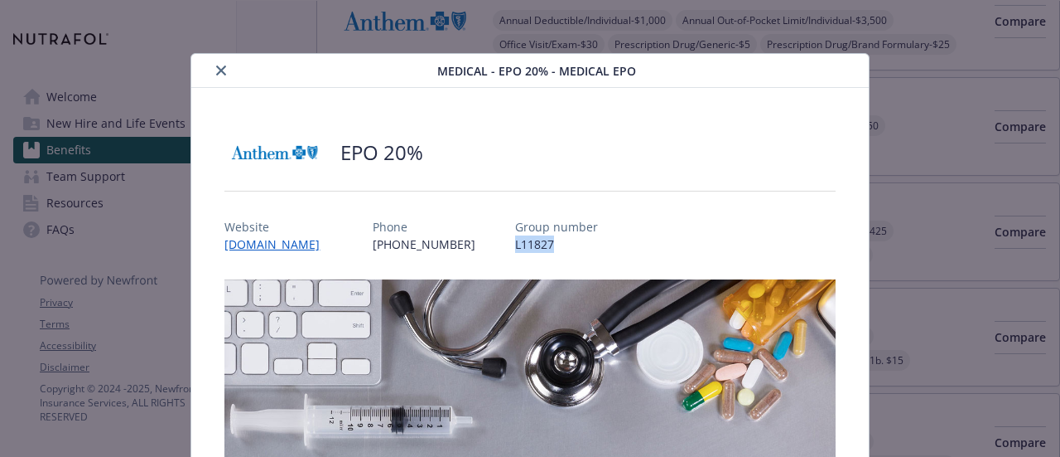
click at [221, 65] on icon "close" at bounding box center [221, 70] width 10 height 10
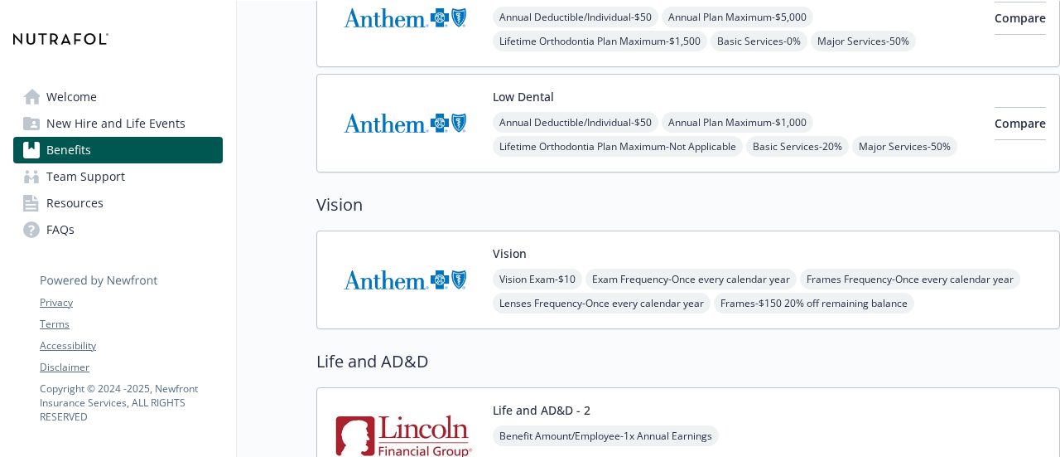
scroll to position [974, 12]
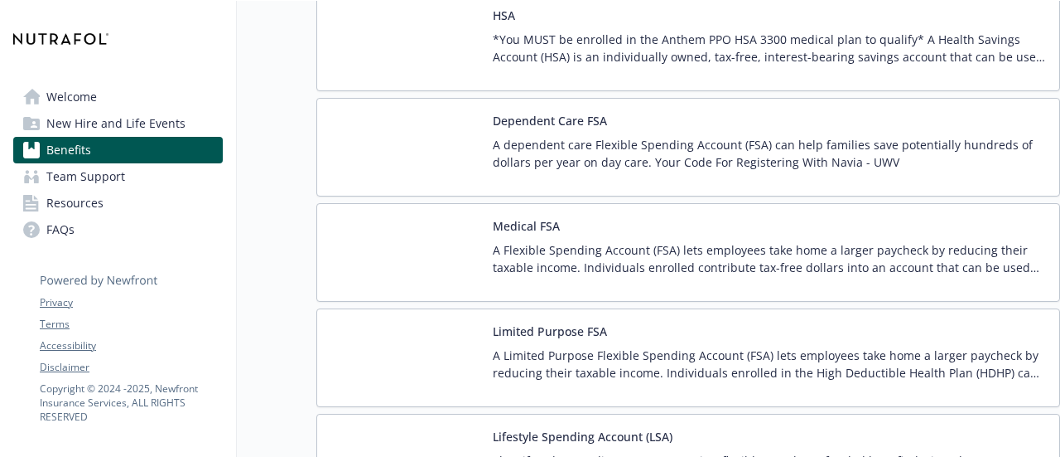
scroll to position [2373, 12]
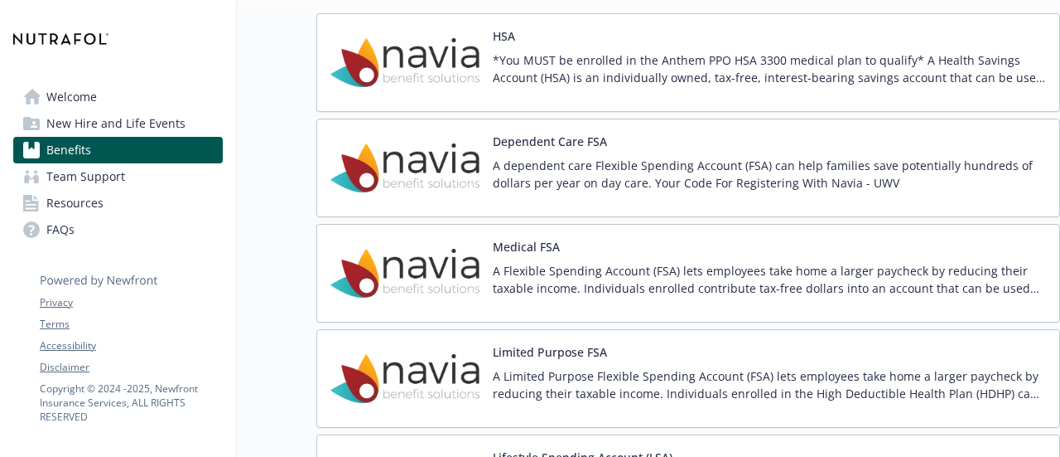
click at [721, 271] on p "A Flexible Spending Account (FSA) lets employees take home a larger paycheck by…" at bounding box center [769, 279] width 553 height 35
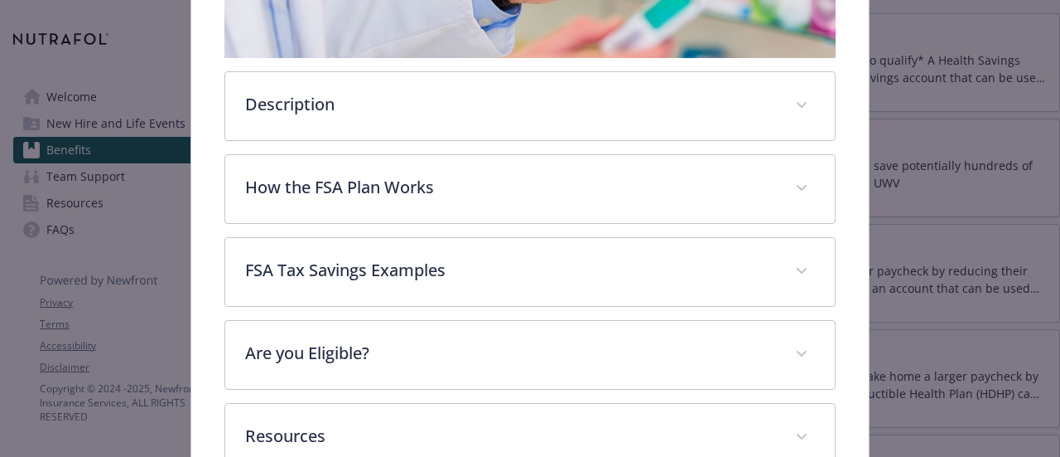
scroll to position [542, 0]
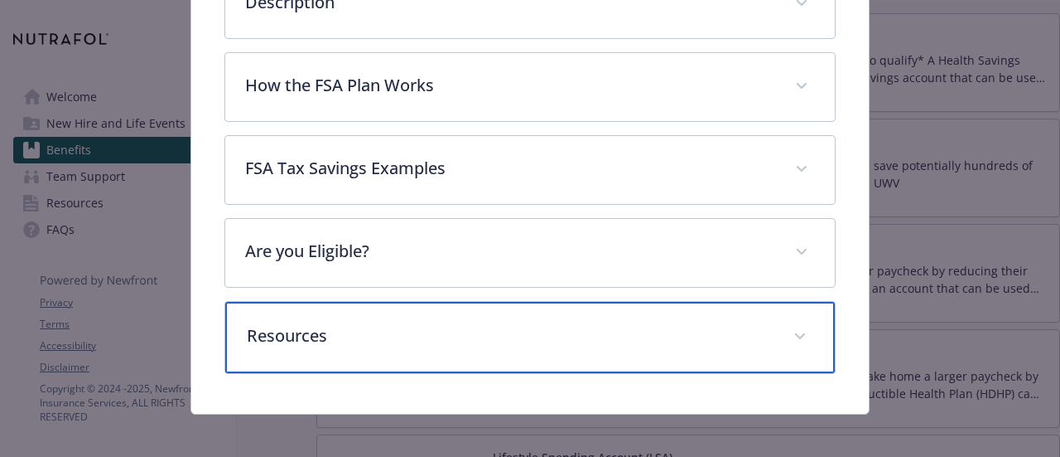
click at [316, 323] on p "Resources" at bounding box center [510, 335] width 526 height 25
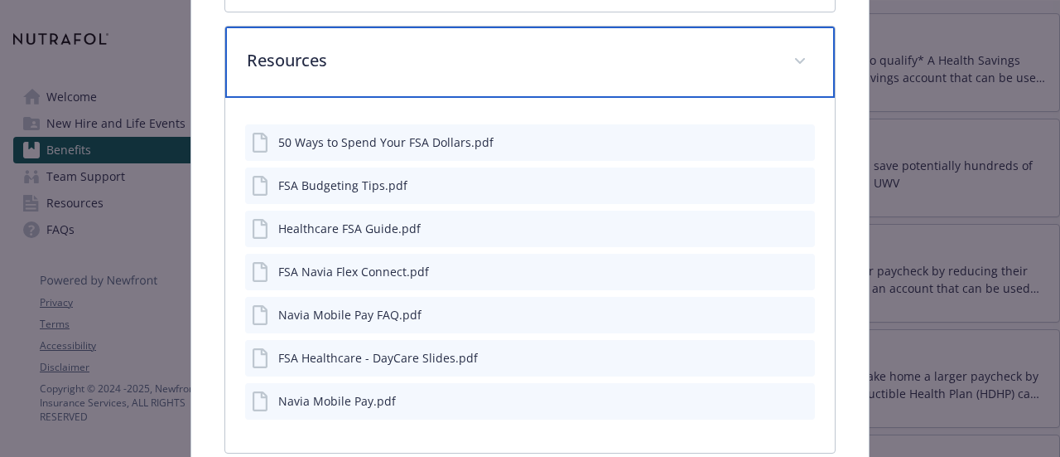
scroll to position [819, 0]
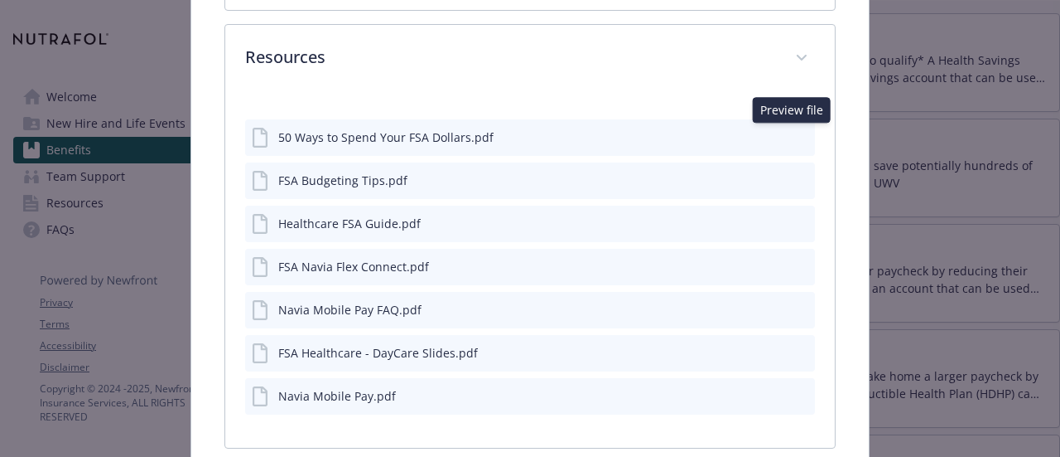
click at [794, 133] on icon "preview file" at bounding box center [799, 136] width 15 height 12
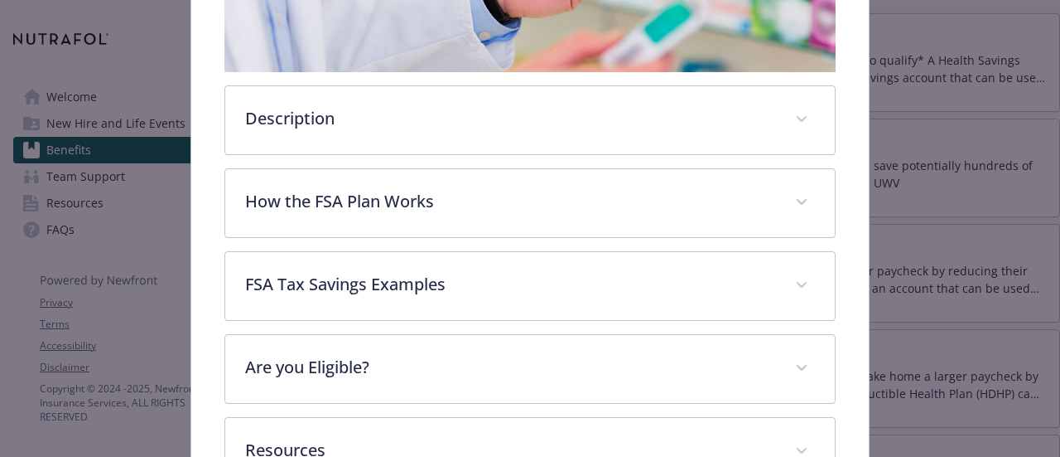
scroll to position [419, 0]
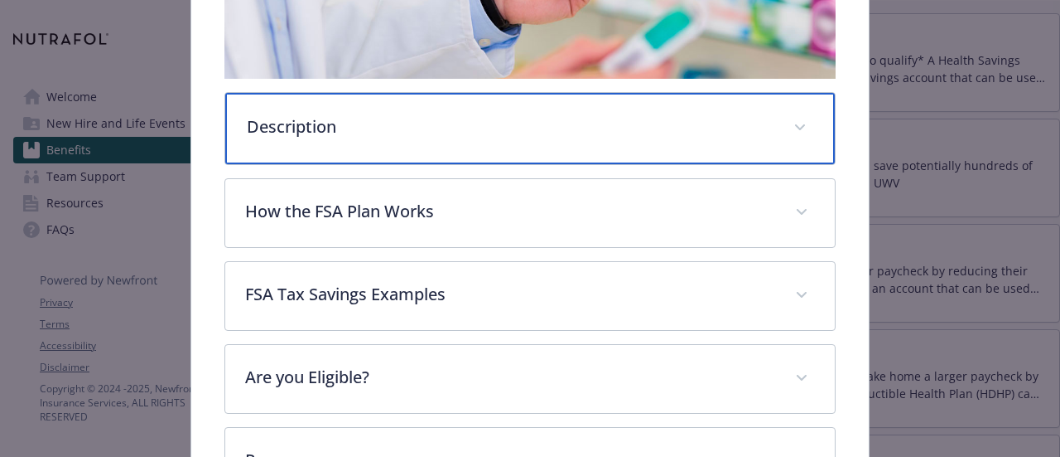
click at [302, 137] on div "Description" at bounding box center [529, 128] width 609 height 71
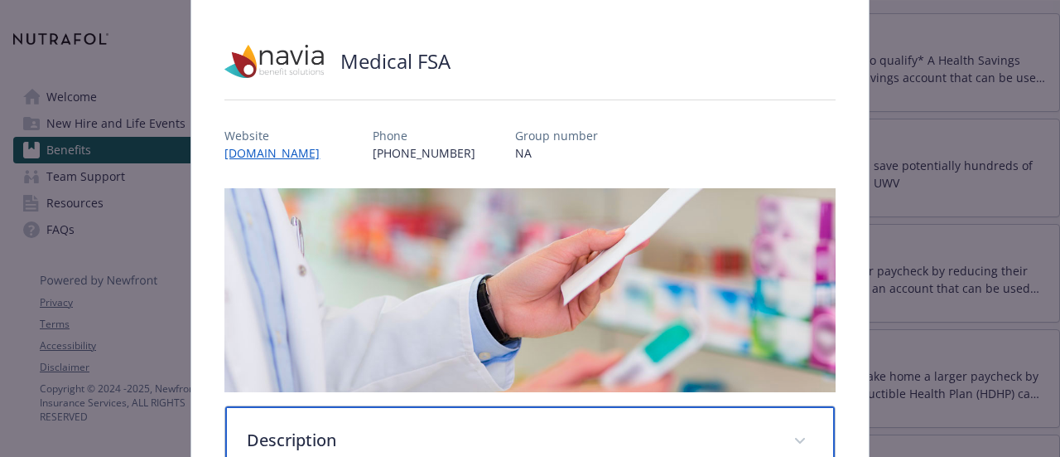
scroll to position [0, 0]
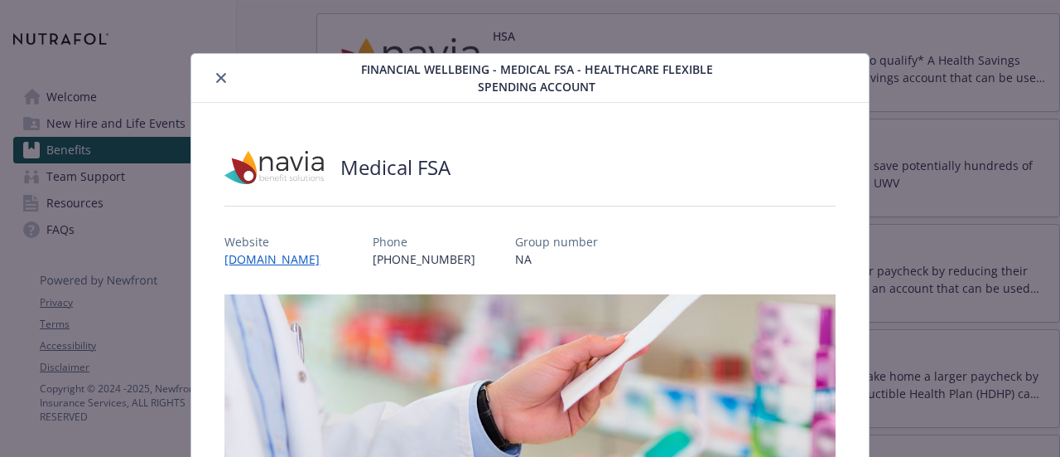
click at [219, 84] on button "close" at bounding box center [221, 78] width 20 height 20
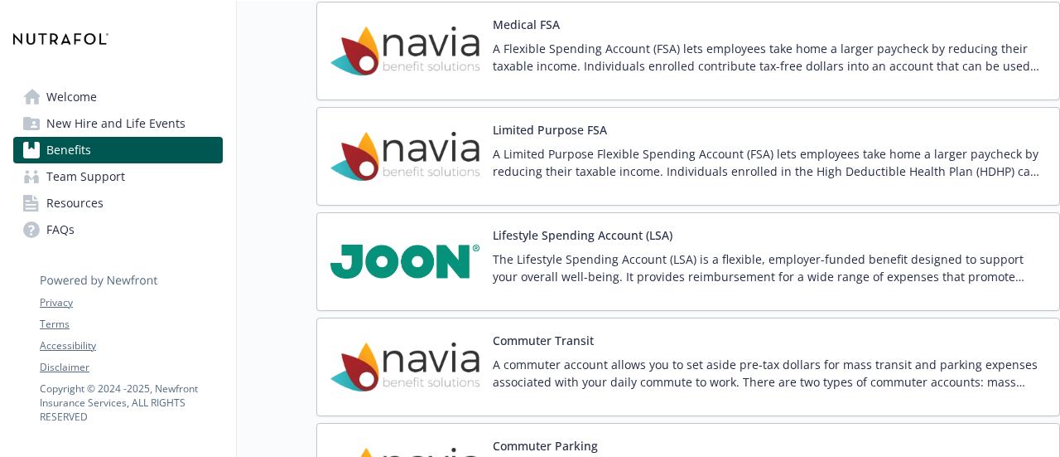
scroll to position [2594, 0]
click at [410, 244] on img at bounding box center [405, 262] width 149 height 70
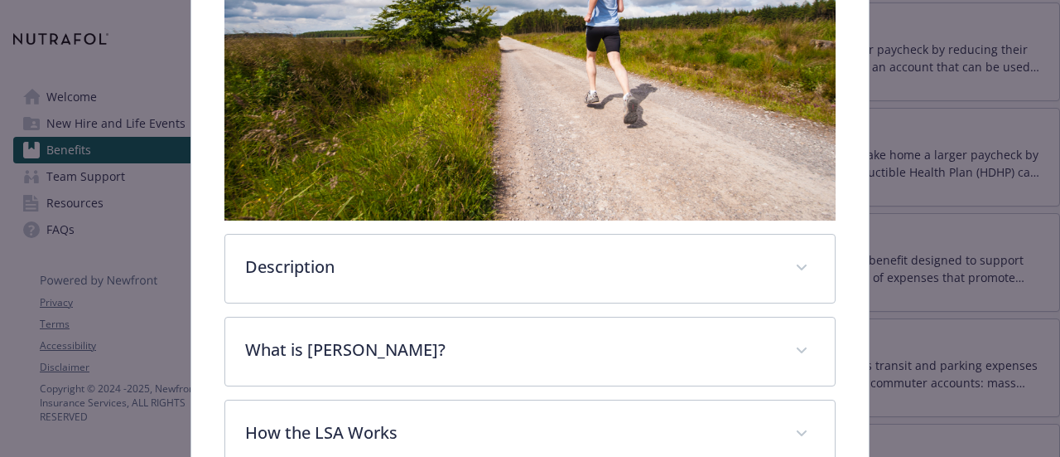
scroll to position [482, 0]
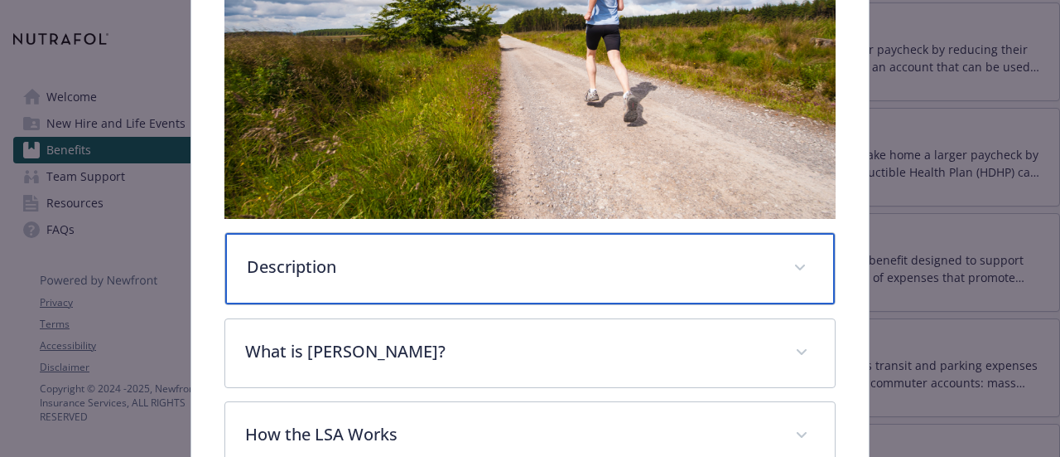
click at [316, 244] on div "Description" at bounding box center [529, 268] width 609 height 71
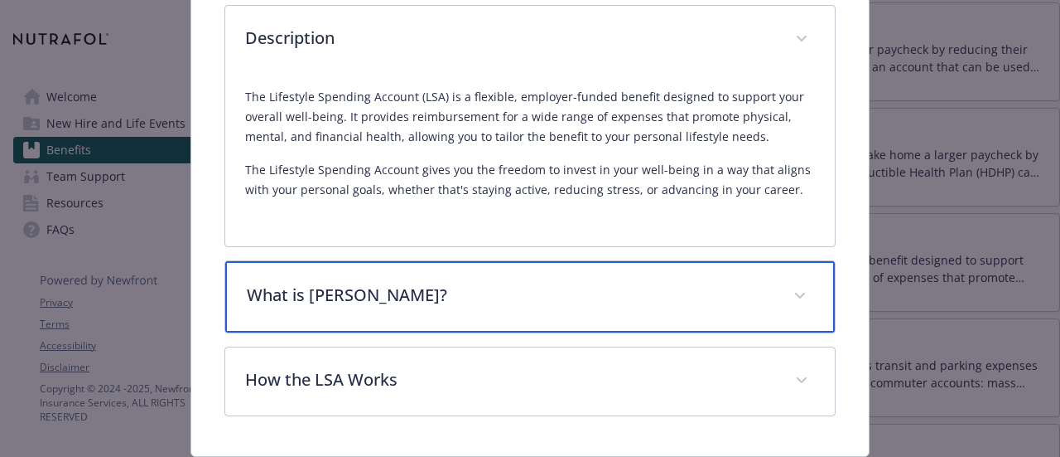
click at [298, 283] on p "What is [PERSON_NAME]?" at bounding box center [510, 295] width 526 height 25
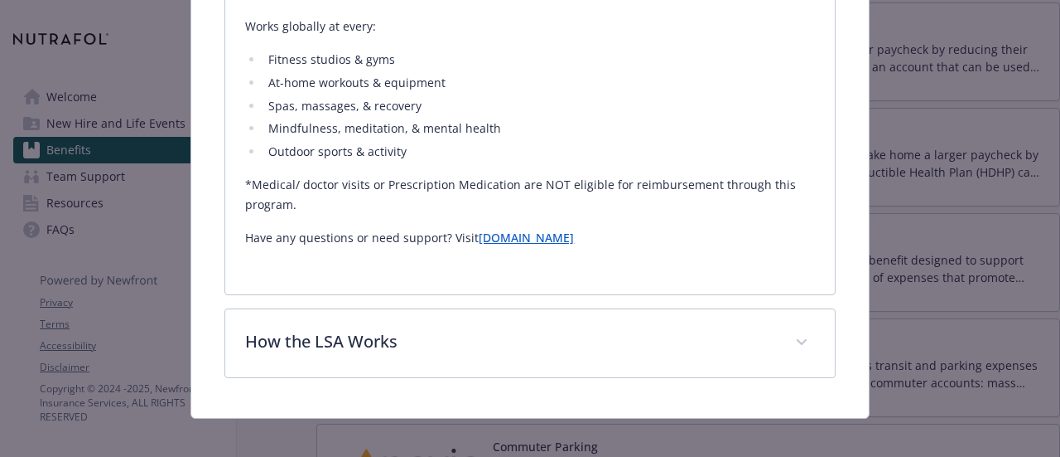
scroll to position [1112, 0]
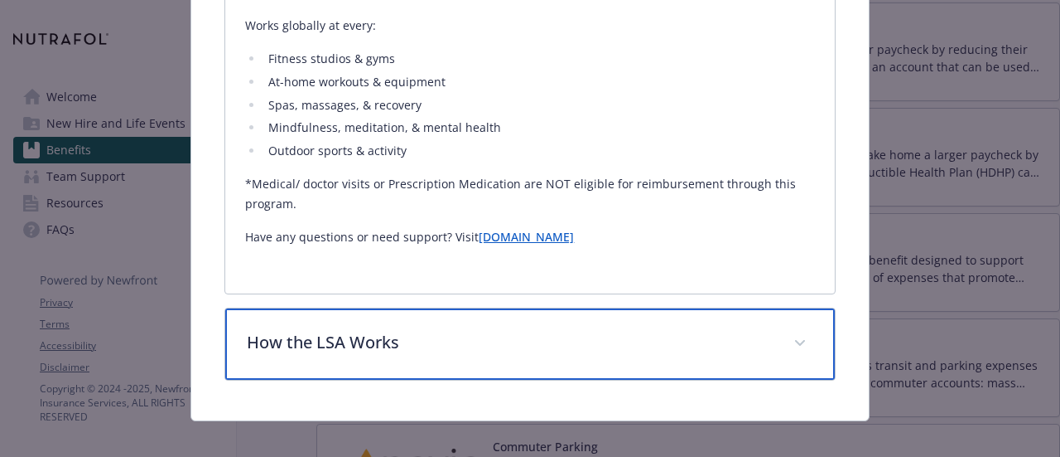
click at [312, 334] on p "How the LSA Works" at bounding box center [510, 342] width 526 height 25
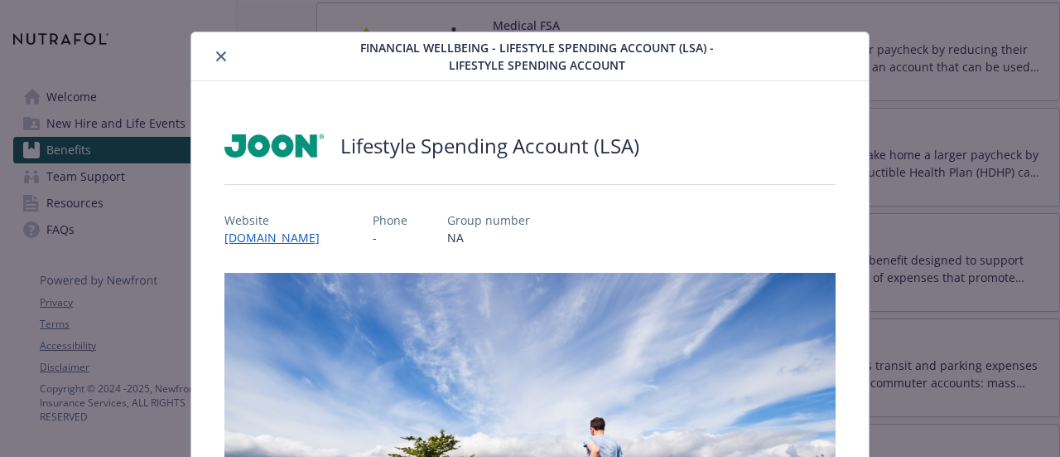
scroll to position [13, 0]
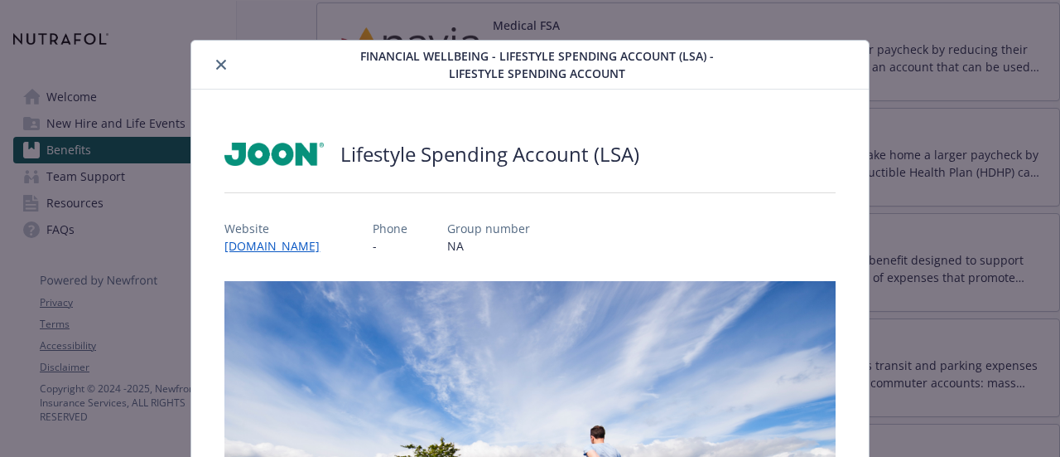
click at [220, 66] on icon "close" at bounding box center [221, 65] width 10 height 10
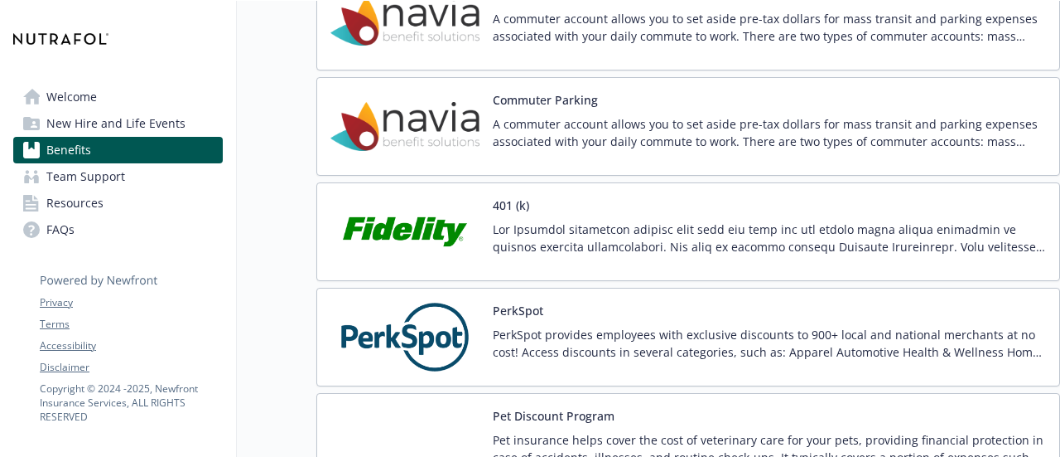
scroll to position [3109, 0]
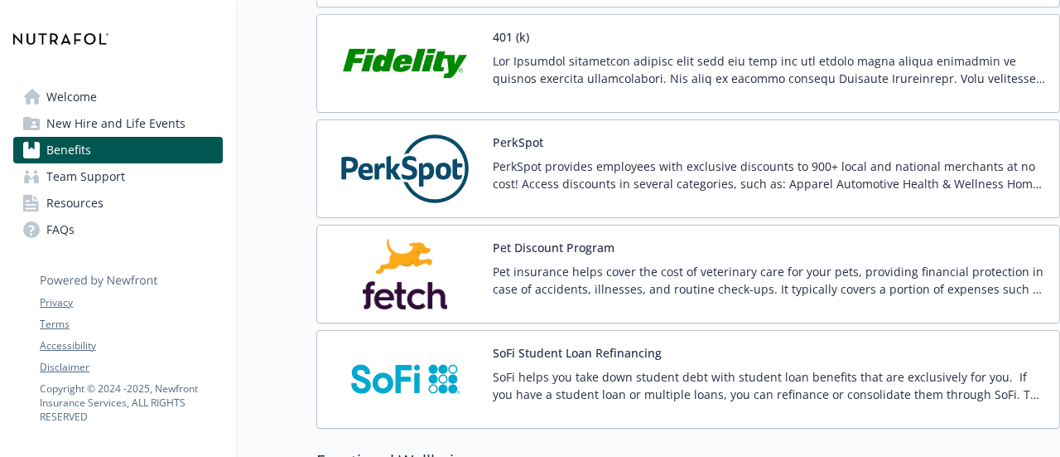
click at [444, 133] on img at bounding box center [405, 168] width 149 height 70
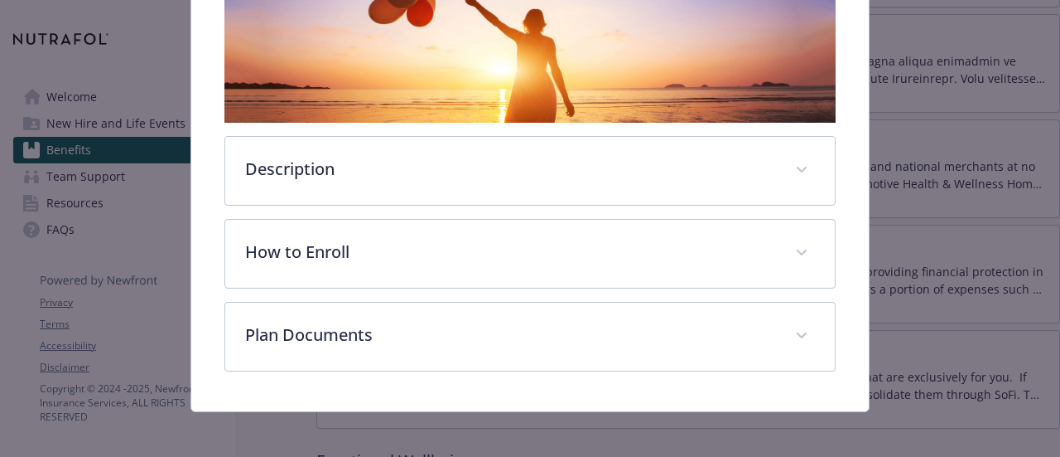
scroll to position [350, 0]
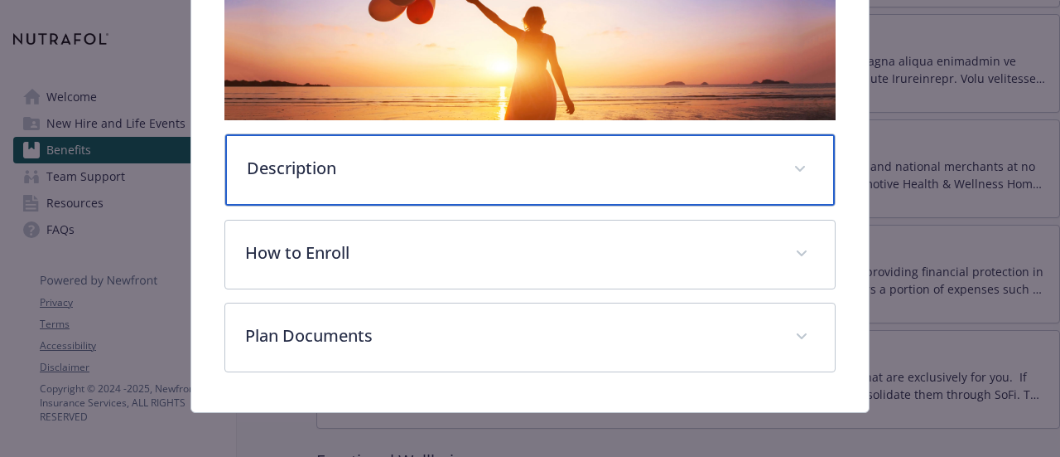
click at [305, 172] on p "Description" at bounding box center [510, 168] width 526 height 25
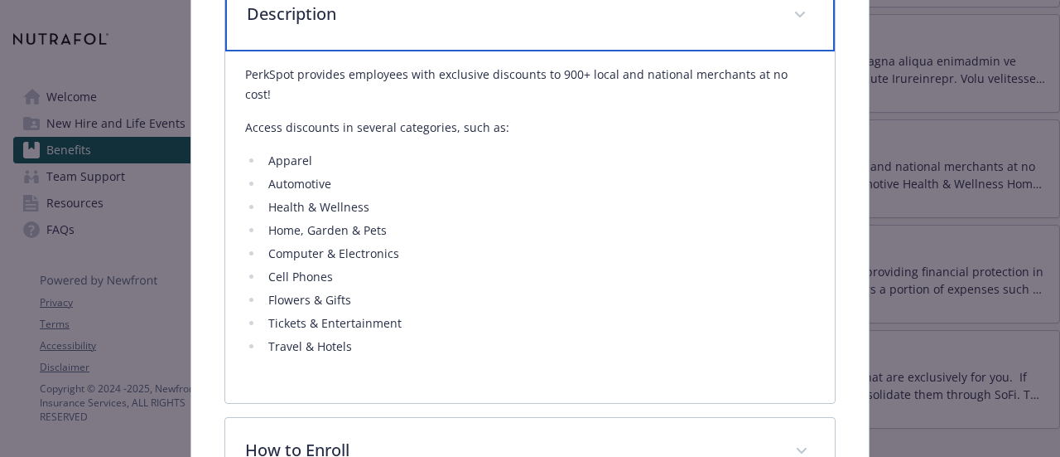
scroll to position [504, 0]
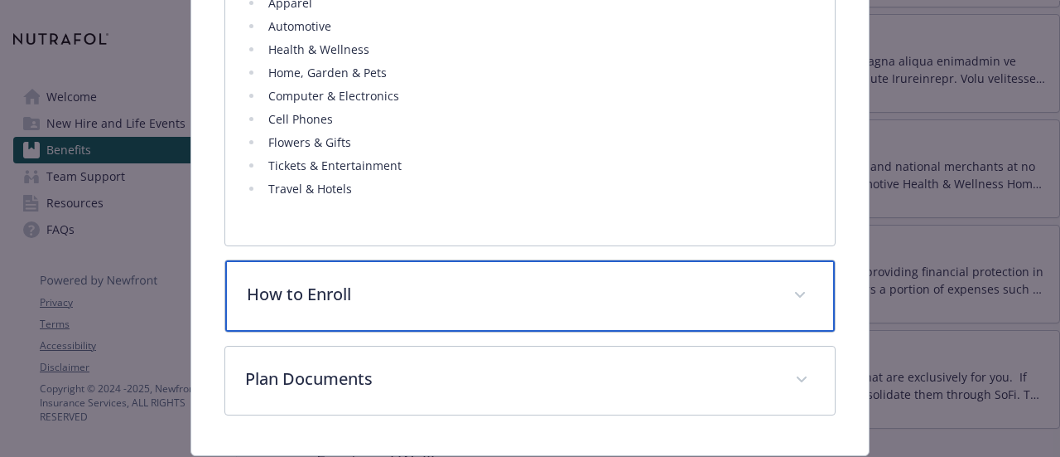
click at [287, 283] on div "How to Enroll" at bounding box center [529, 295] width 609 height 71
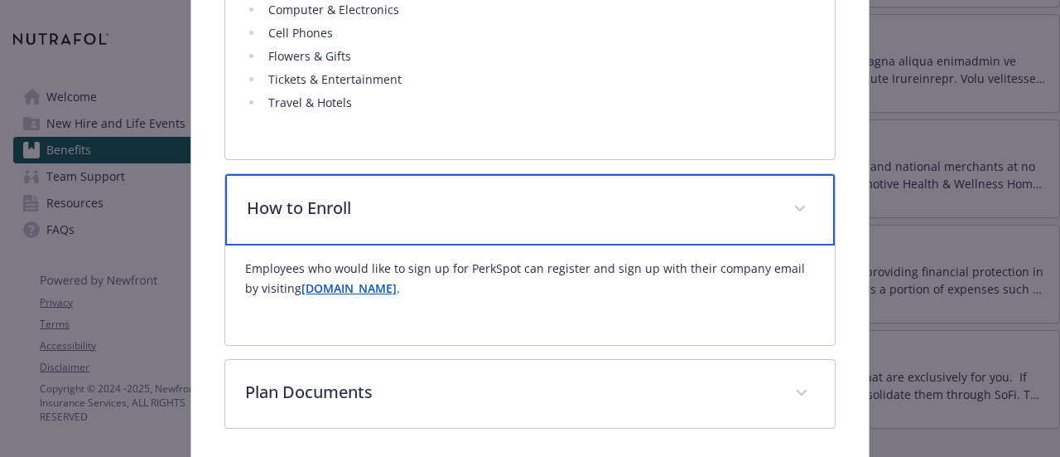
scroll to position [784, 0]
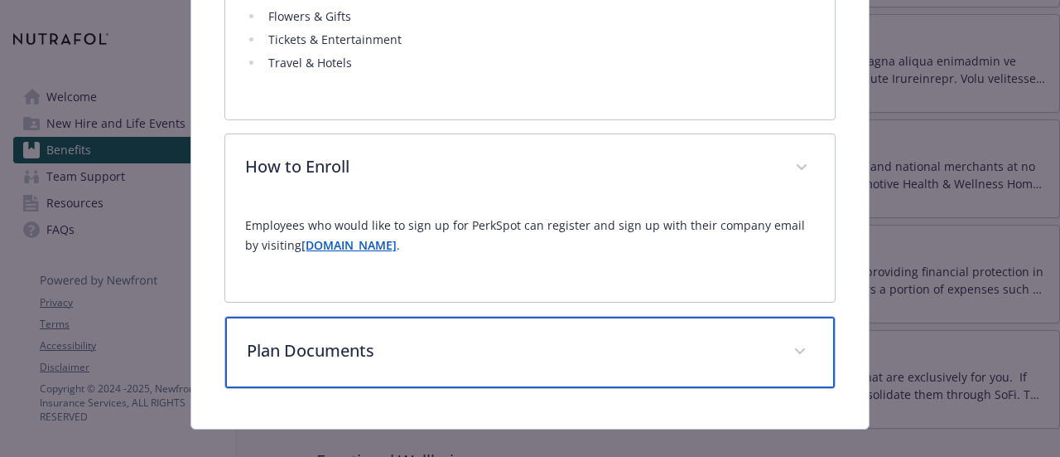
click at [302, 342] on div "Plan Documents" at bounding box center [529, 351] width 609 height 71
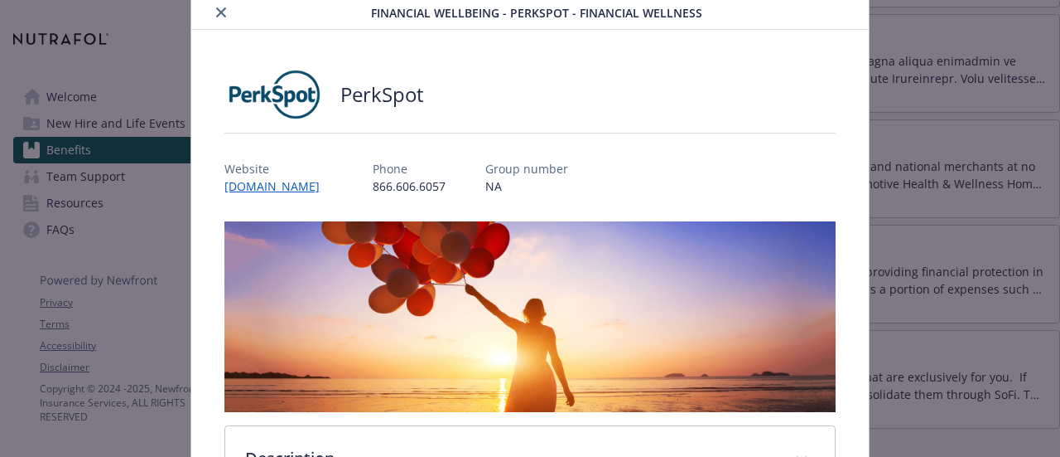
scroll to position [0, 0]
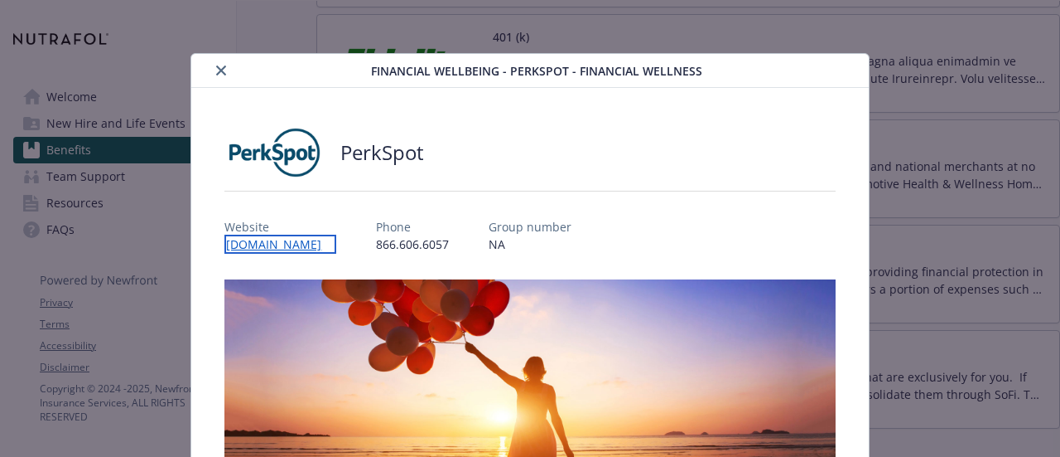
click at [292, 238] on link "[DOMAIN_NAME]" at bounding box center [281, 243] width 112 height 19
click at [221, 75] on icon "close" at bounding box center [221, 70] width 10 height 10
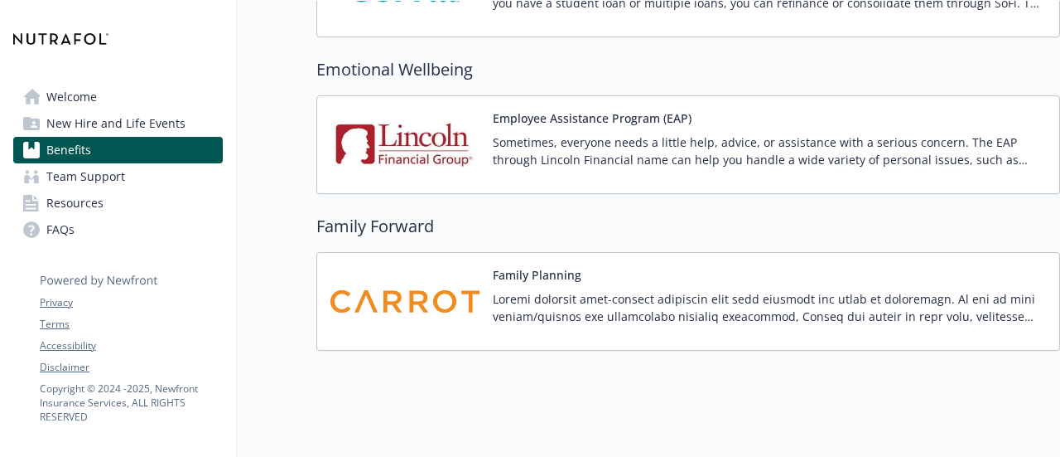
scroll to position [3506, 0]
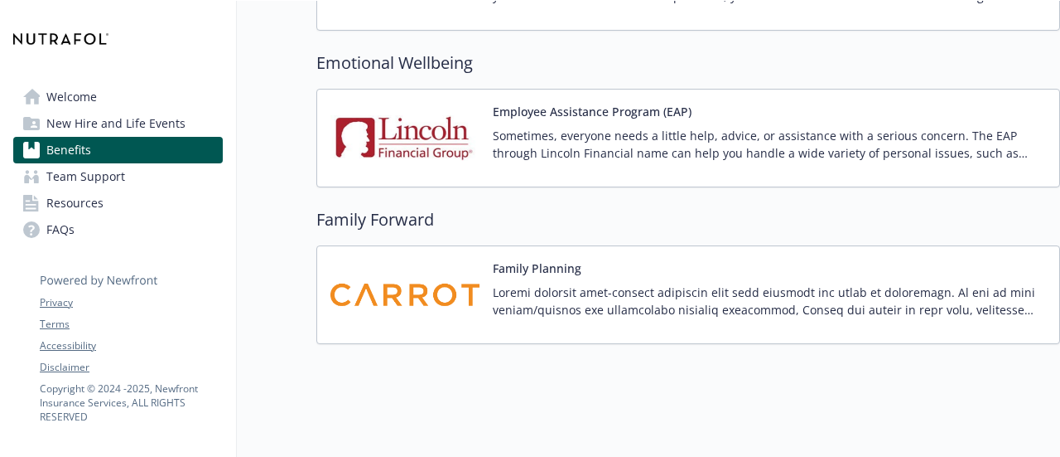
click at [419, 119] on img at bounding box center [405, 138] width 149 height 70
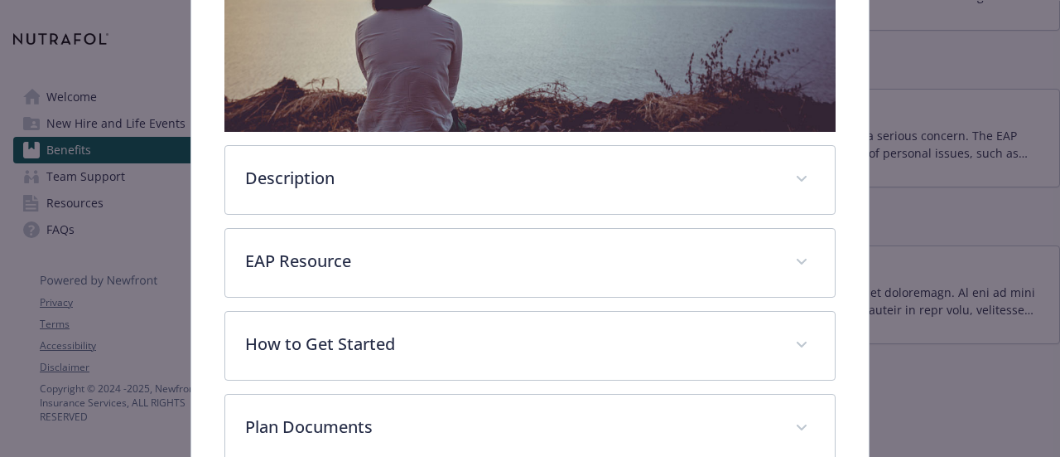
scroll to position [418, 0]
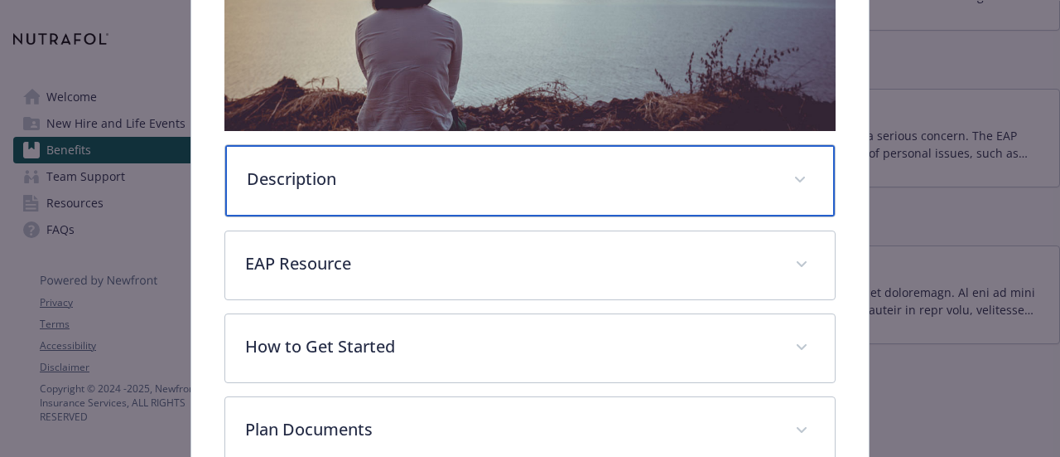
click at [275, 179] on p "Description" at bounding box center [510, 179] width 526 height 25
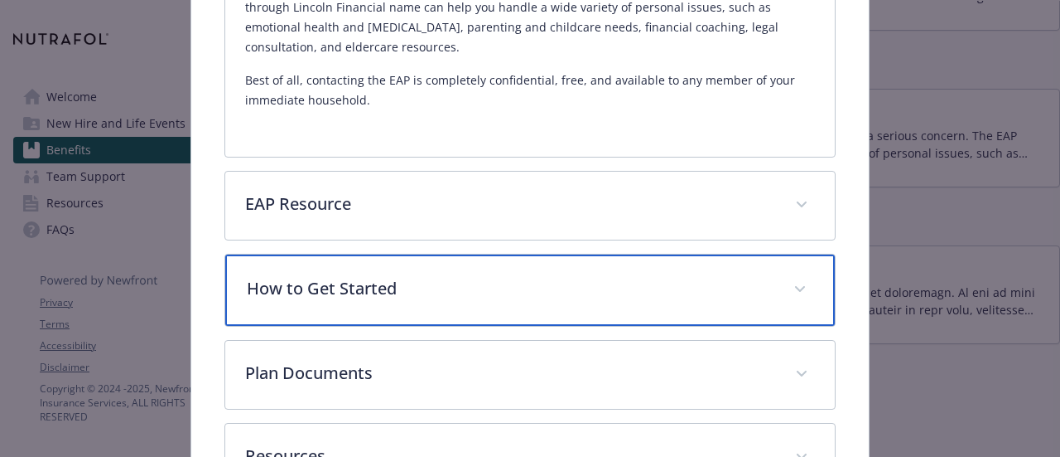
scroll to position [663, 0]
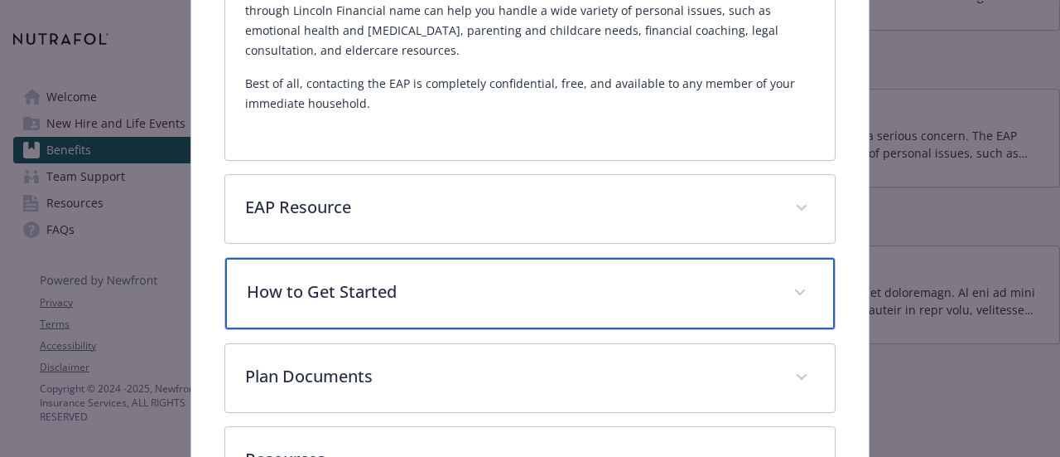
click at [287, 279] on p "How to Get Started" at bounding box center [510, 291] width 526 height 25
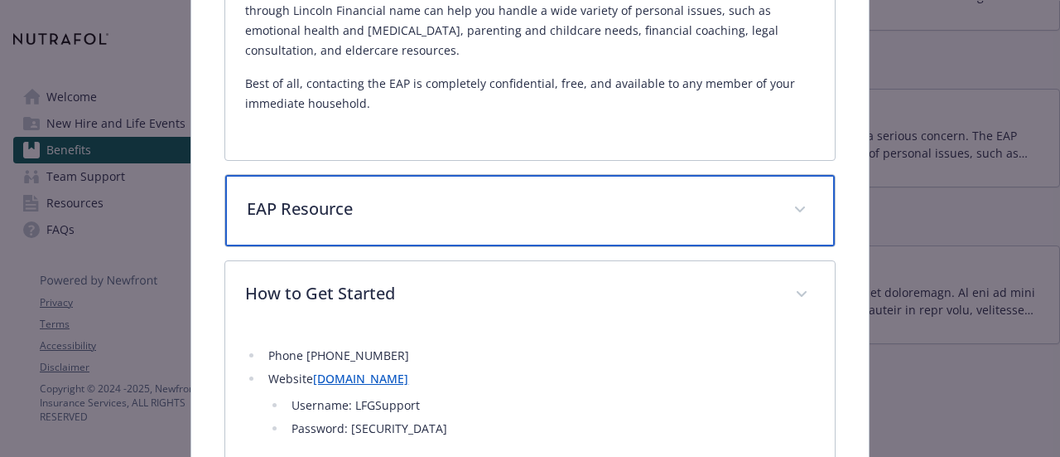
click at [316, 203] on p "EAP Resource" at bounding box center [510, 208] width 526 height 25
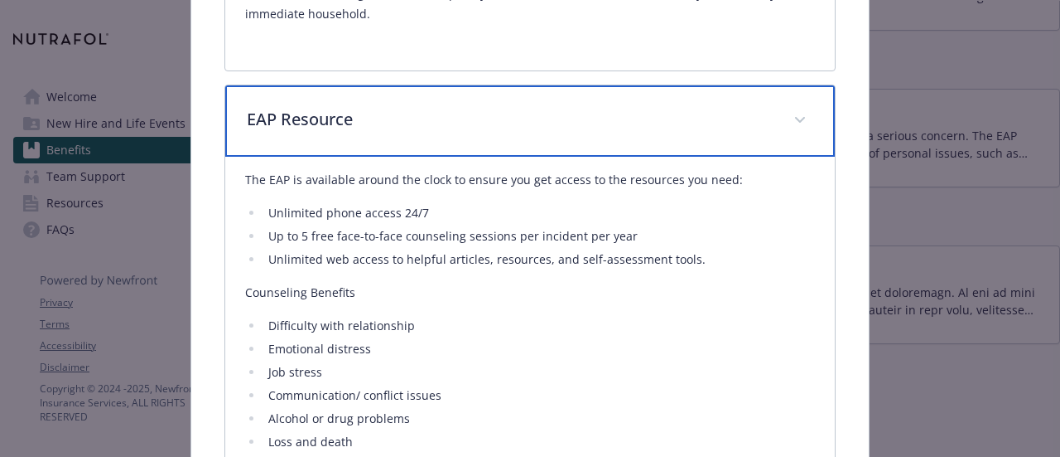
scroll to position [751, 0]
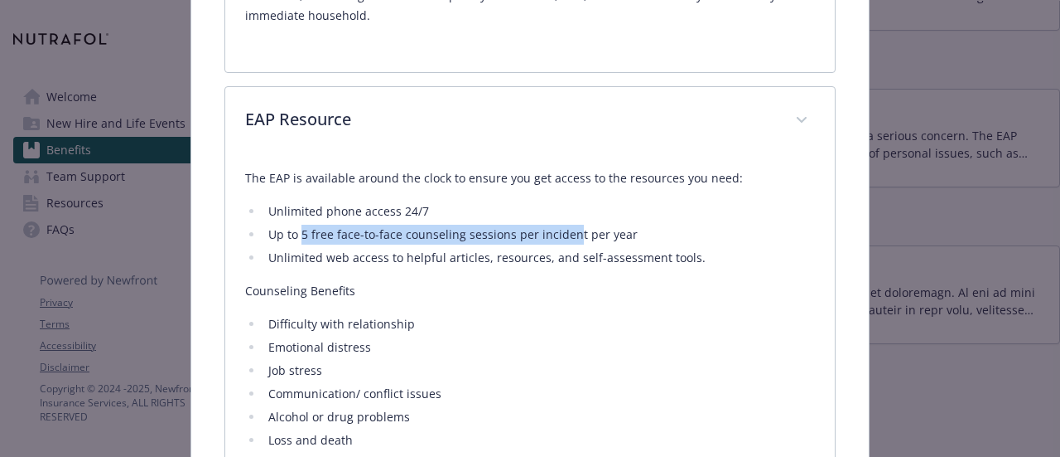
drag, startPoint x: 300, startPoint y: 229, endPoint x: 568, endPoint y: 227, distance: 267.6
click at [568, 227] on li "Up to 5 free face-to-face counseling sessions per incident per year" at bounding box center [538, 235] width 551 height 20
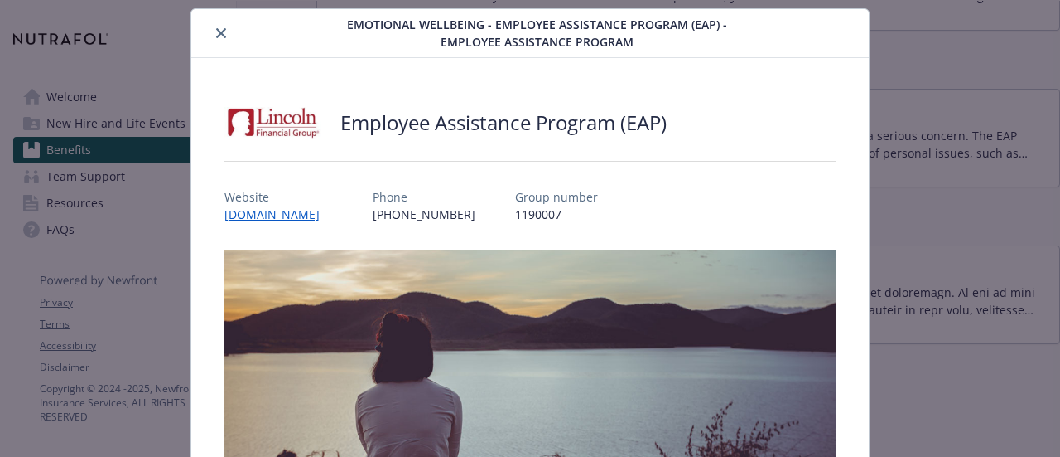
scroll to position [43, 0]
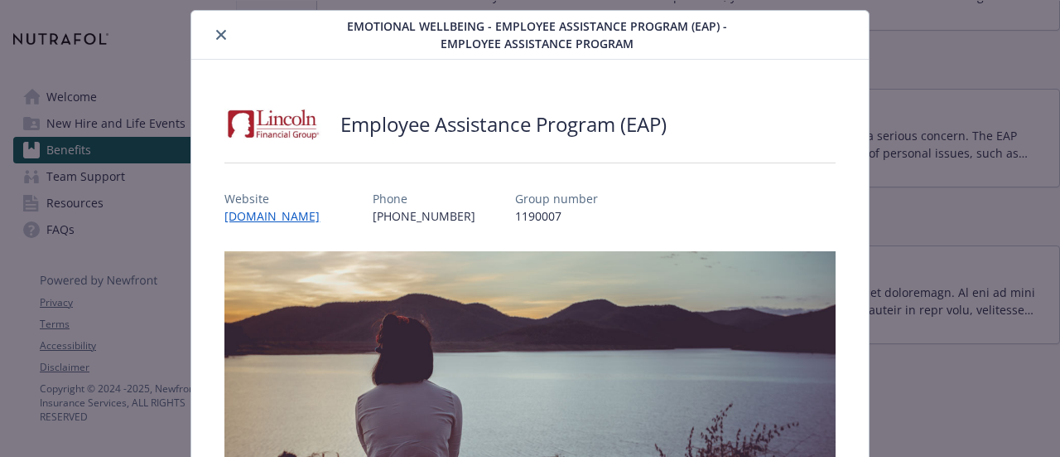
click at [220, 36] on icon "close" at bounding box center [221, 35] width 10 height 10
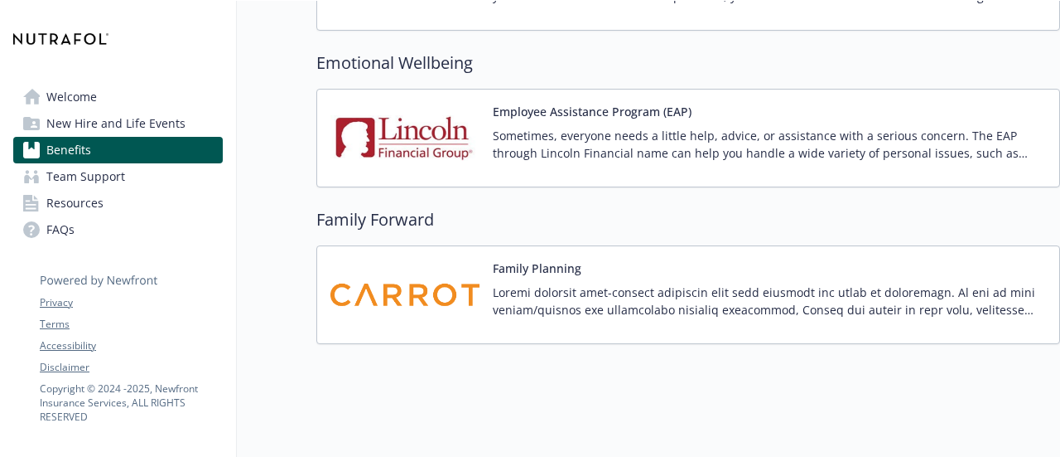
click at [551, 283] on p at bounding box center [769, 300] width 553 height 35
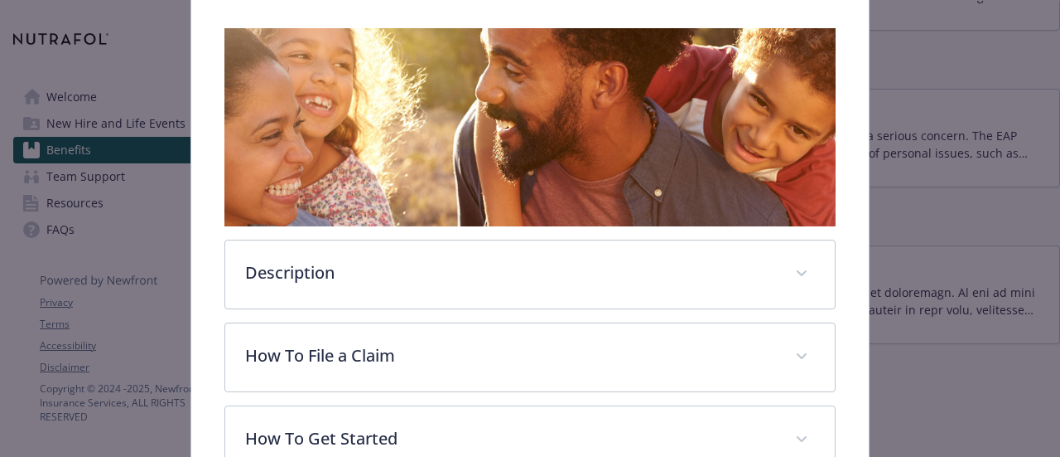
scroll to position [287, 0]
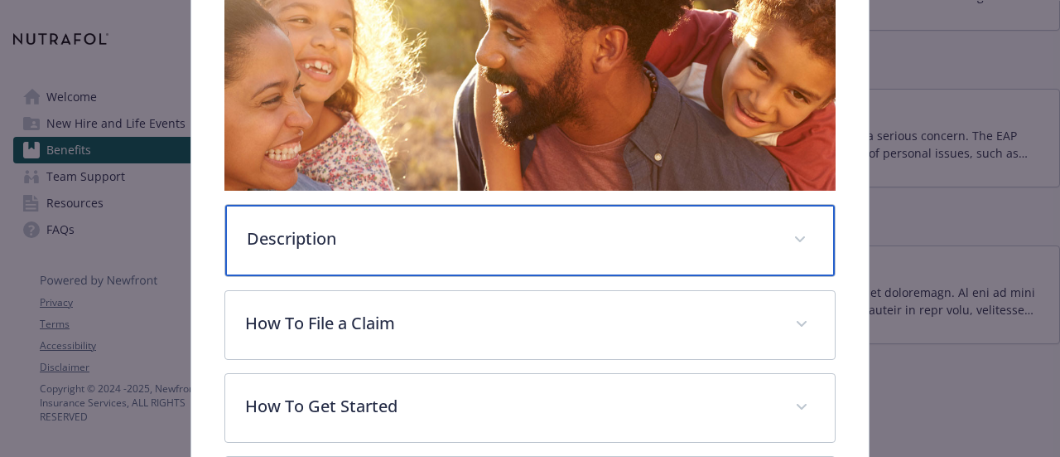
click at [300, 226] on p "Description" at bounding box center [510, 238] width 526 height 25
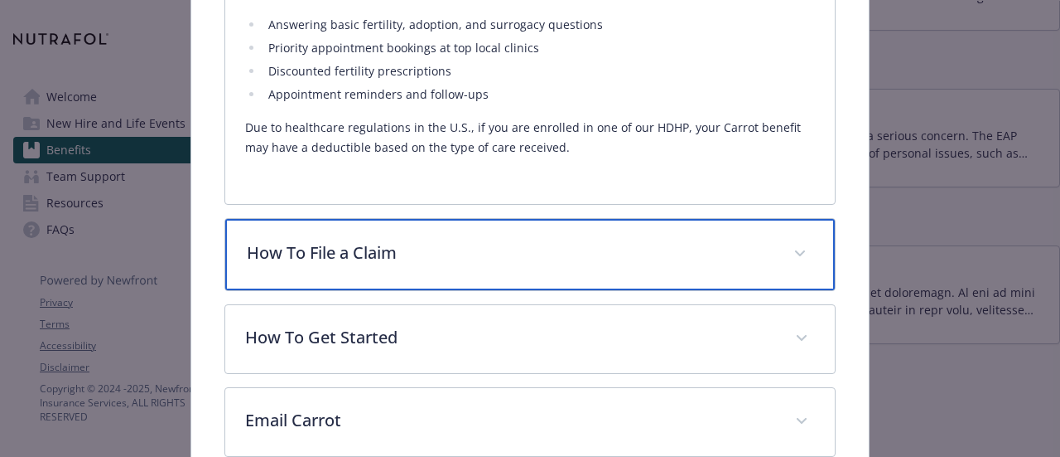
click at [326, 240] on p "How To File a Claim" at bounding box center [510, 252] width 526 height 25
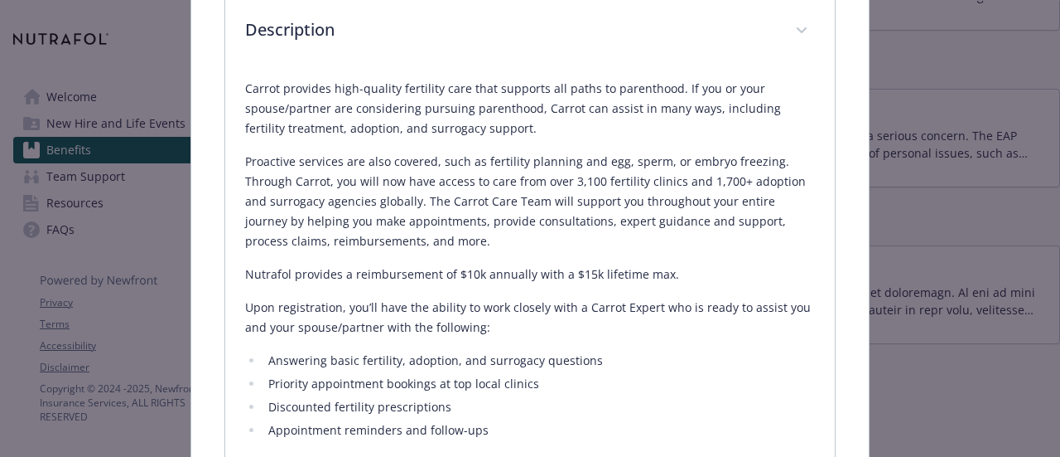
scroll to position [495, 0]
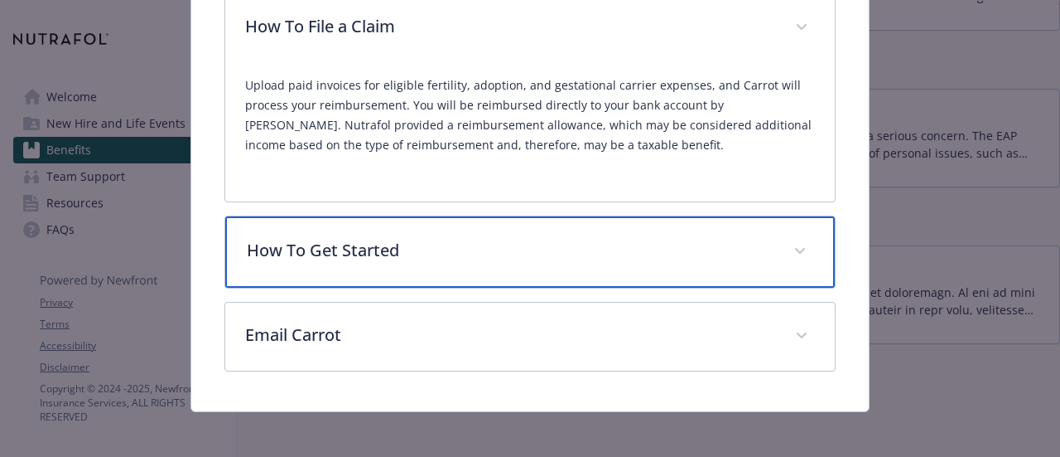
click at [351, 238] on p "How To Get Started" at bounding box center [510, 250] width 526 height 25
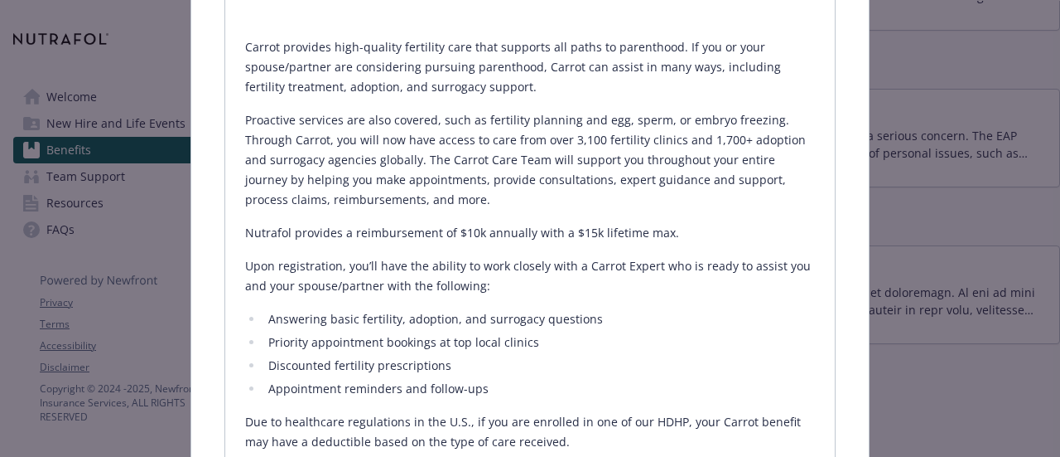
scroll to position [530, 0]
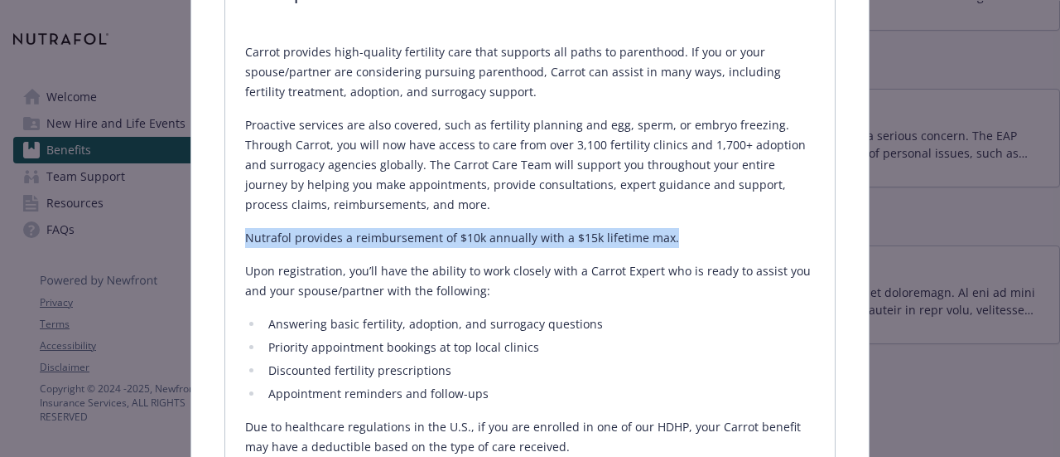
drag, startPoint x: 244, startPoint y: 230, endPoint x: 696, endPoint y: 236, distance: 452.4
click at [696, 236] on p "Nutrafol provides a reimbursement of $10k annually with a $15k lifetime max." at bounding box center [529, 238] width 569 height 20
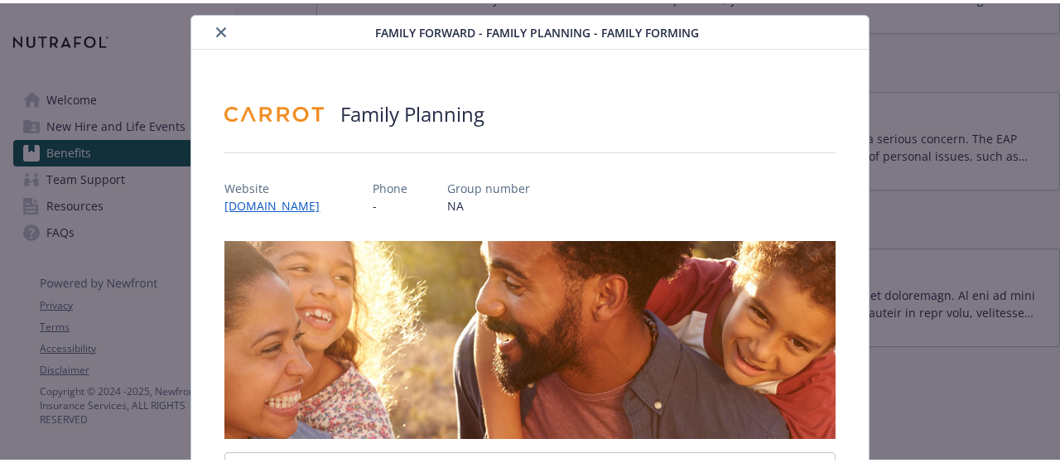
scroll to position [40, 0]
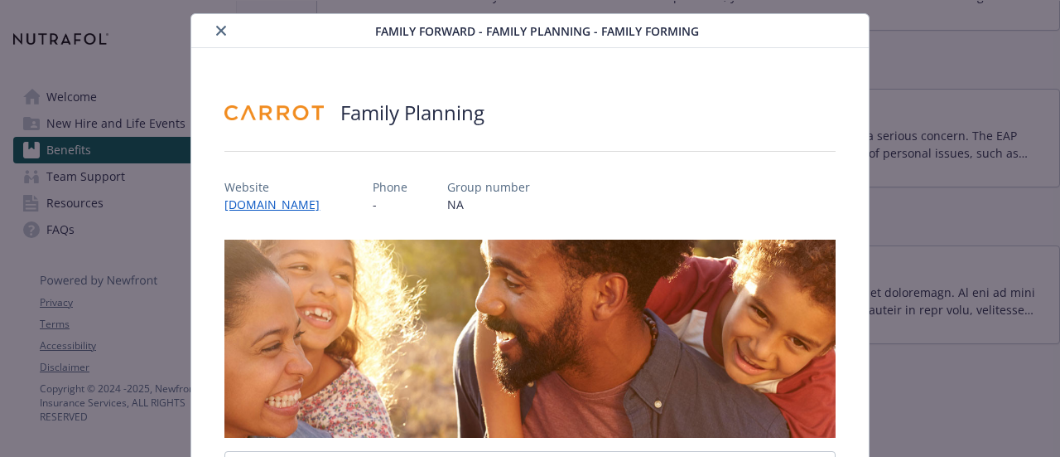
click at [216, 27] on icon "close" at bounding box center [221, 31] width 10 height 10
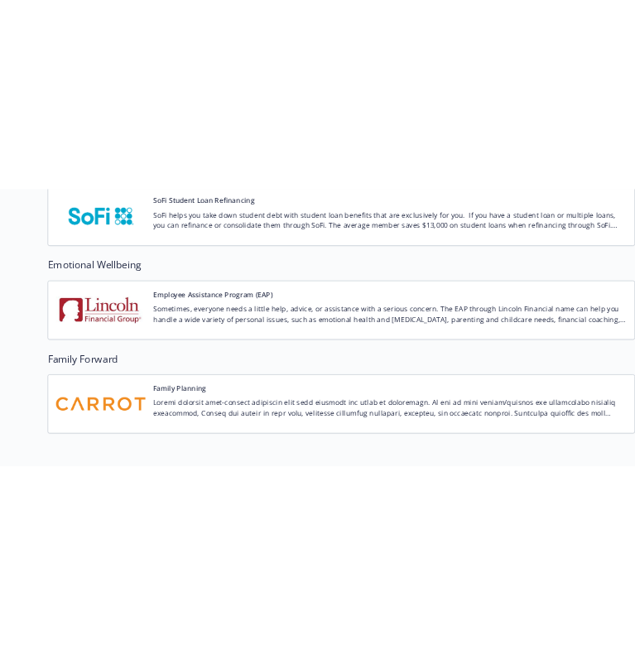
scroll to position [3421, 0]
